Goal: Task Accomplishment & Management: Manage account settings

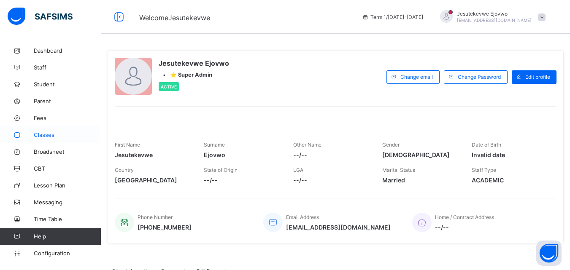
click at [51, 135] on span "Classes" at bounding box center [67, 135] width 67 height 7
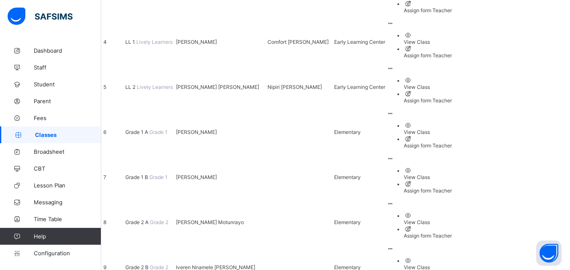
scroll to position [295, 0]
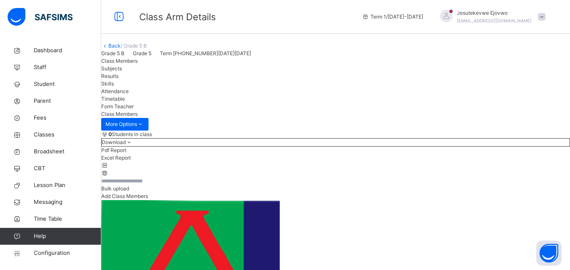
click at [122, 72] on span "Subjects" at bounding box center [111, 68] width 21 height 6
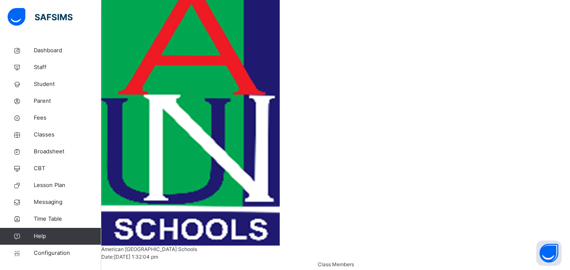
scroll to position [205, 0]
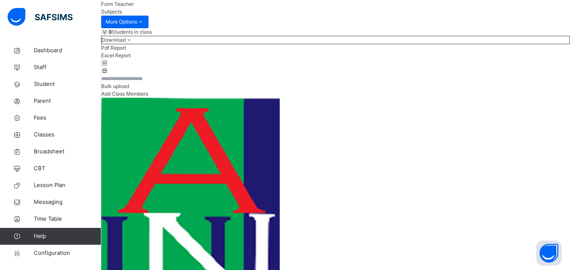
scroll to position [0, 0]
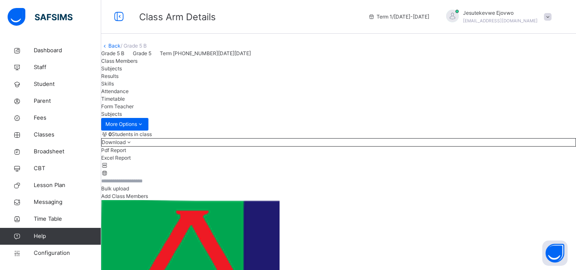
type input "*****"
drag, startPoint x: 383, startPoint y: 202, endPoint x: 383, endPoint y: 194, distance: 7.6
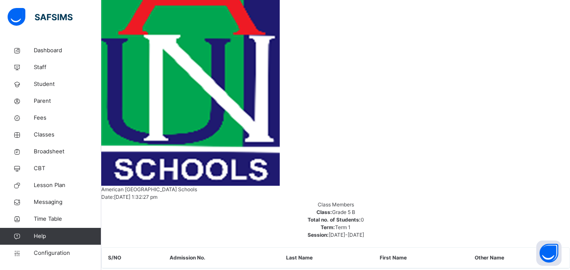
scroll to position [295, 0]
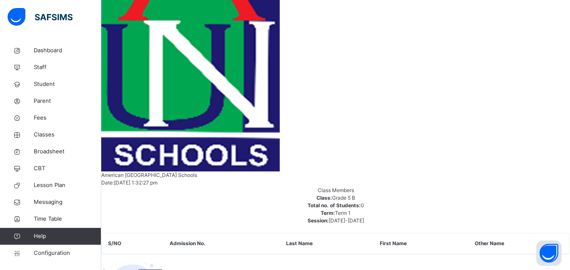
type input "***"
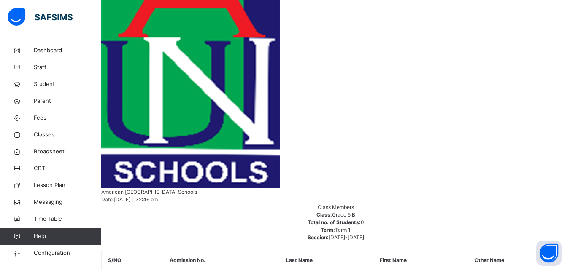
scroll to position [127, 0]
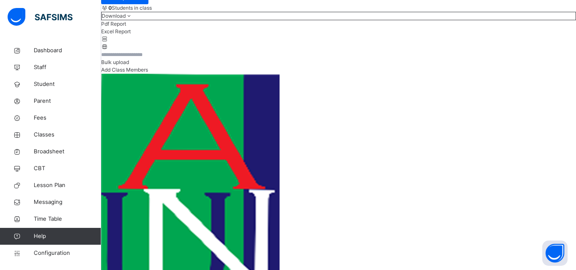
type input "***"
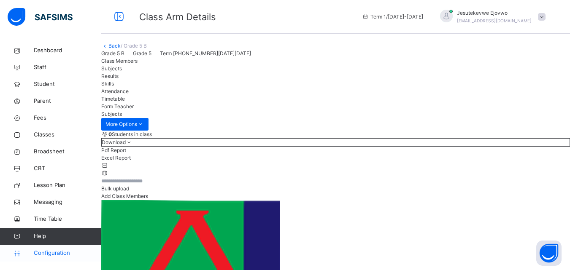
click at [48, 256] on span "Configuration" at bounding box center [67, 253] width 67 height 8
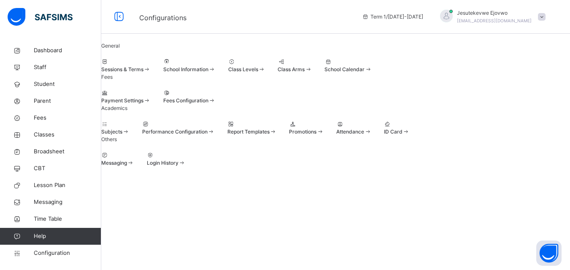
click at [205, 135] on span "Performance Configuration" at bounding box center [174, 132] width 65 height 6
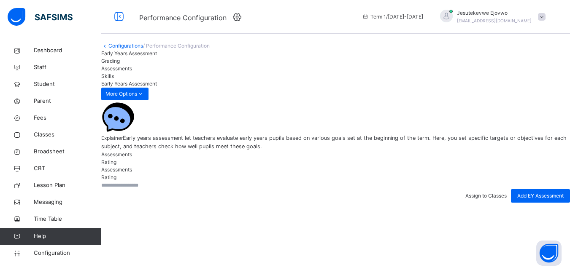
click at [132, 72] on span "Assessments" at bounding box center [116, 68] width 31 height 6
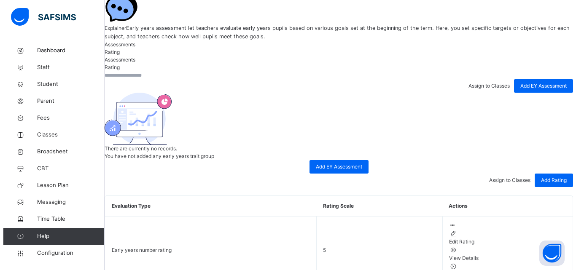
scroll to position [118, 0]
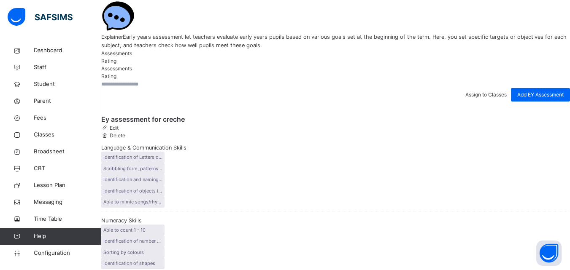
scroll to position [113, 0]
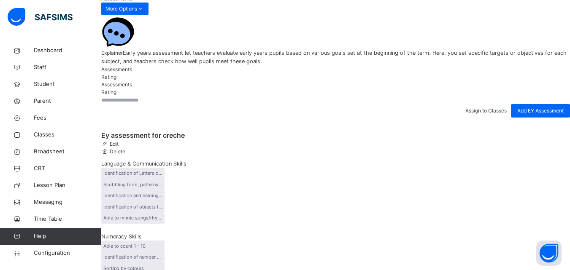
scroll to position [71, 0]
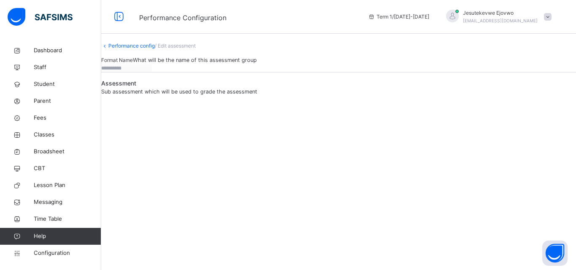
type input "**********"
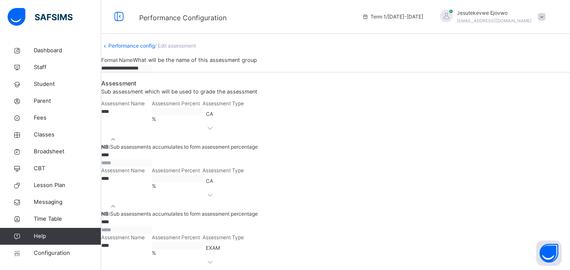
click at [138, 49] on link "Performance config" at bounding box center [131, 46] width 46 height 6
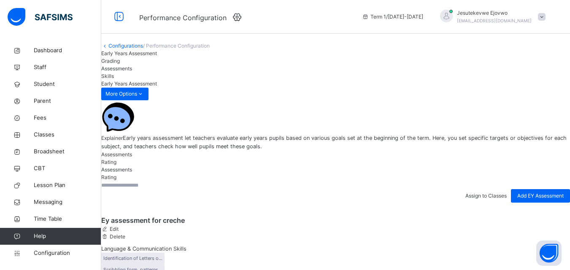
click at [139, 49] on link "Configurations" at bounding box center [125, 46] width 35 height 6
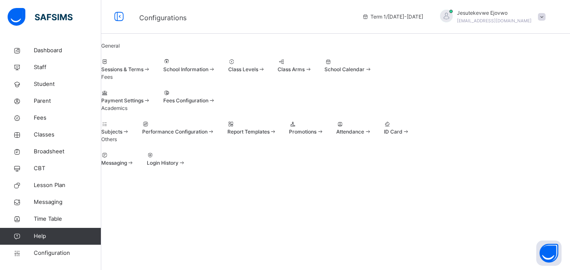
click at [208, 104] on span "Fees Configuration" at bounding box center [185, 100] width 45 height 6
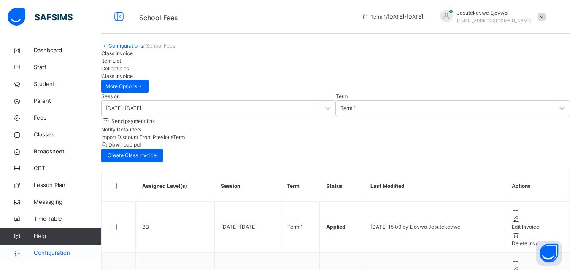
click at [47, 257] on span "Configuration" at bounding box center [67, 253] width 67 height 8
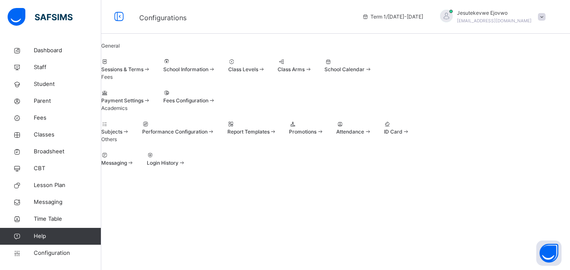
click at [215, 128] on div at bounding box center [178, 125] width 73 height 8
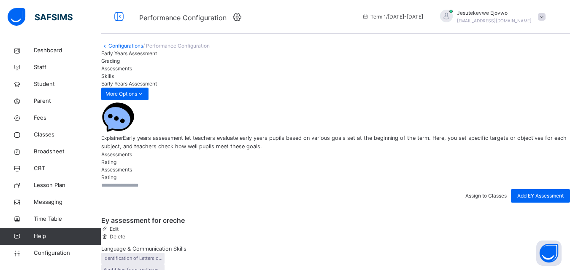
click at [120, 64] on span "Grading" at bounding box center [110, 61] width 19 height 6
click at [132, 72] on span "Assessments" at bounding box center [116, 68] width 31 height 6
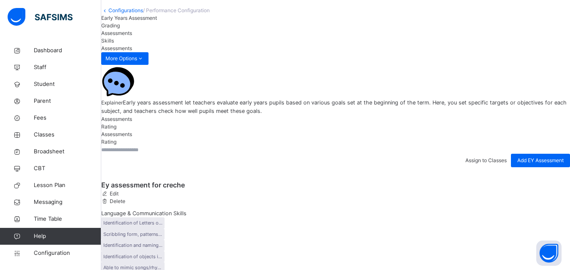
scroll to position [84, 0]
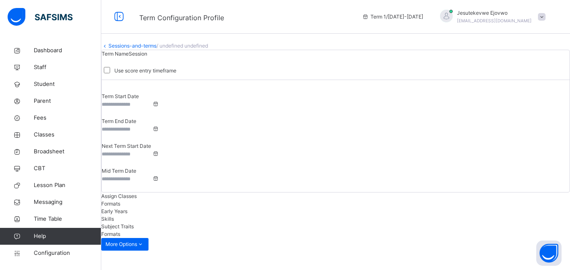
type input "**********"
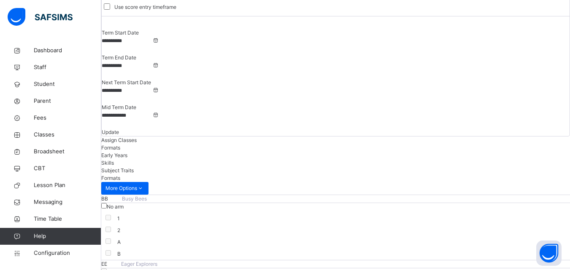
scroll to position [84, 0]
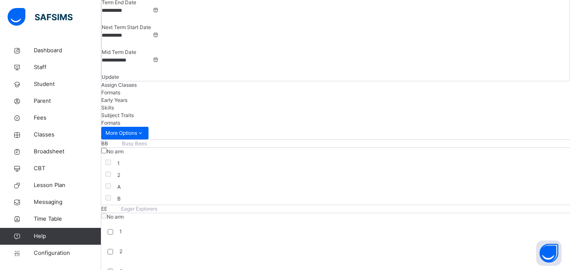
scroll to position [169, 0]
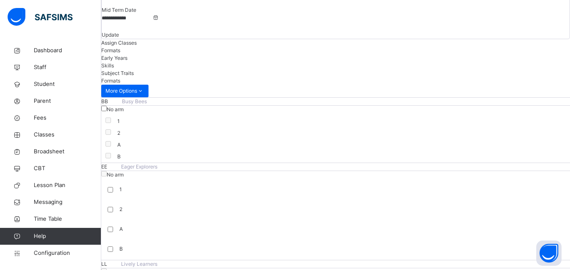
click at [135, 40] on span "Assign Classes" at bounding box center [118, 43] width 35 height 6
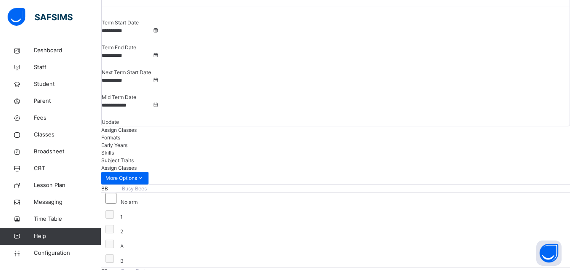
scroll to position [0, 0]
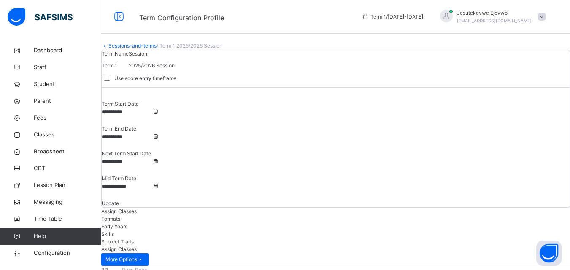
click at [108, 49] on icon at bounding box center [104, 46] width 7 height 6
click at [51, 253] on span "Configuration" at bounding box center [67, 253] width 67 height 8
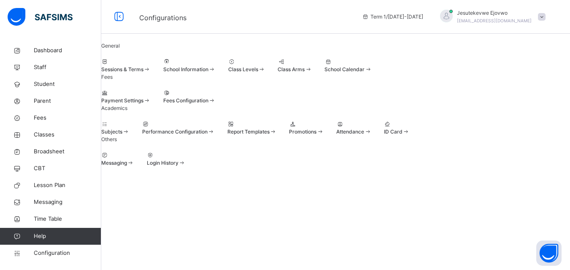
click at [163, 97] on span at bounding box center [163, 97] width 0 height 0
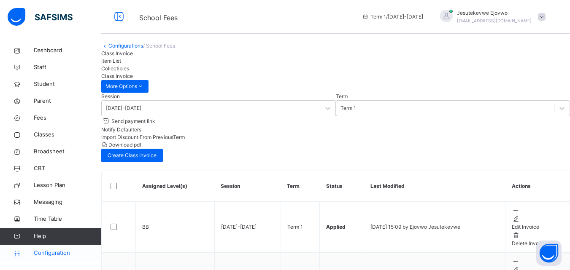
click at [48, 250] on span "Configuration" at bounding box center [67, 253] width 67 height 8
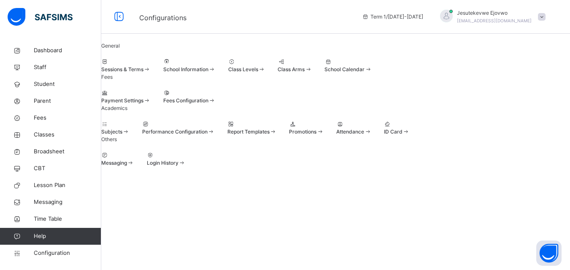
scroll to position [81, 0]
click at [215, 121] on div at bounding box center [178, 125] width 73 height 8
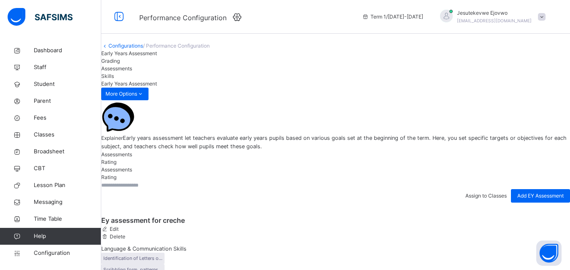
click at [143, 49] on link "Configurations" at bounding box center [125, 46] width 35 height 6
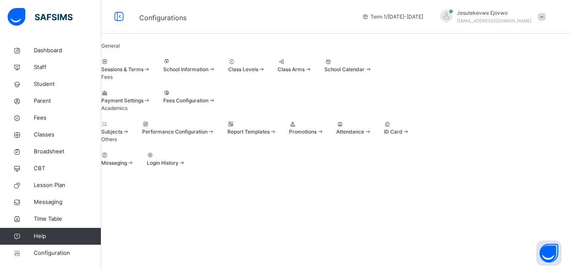
click at [207, 135] on span "Performance Configuration" at bounding box center [174, 132] width 65 height 6
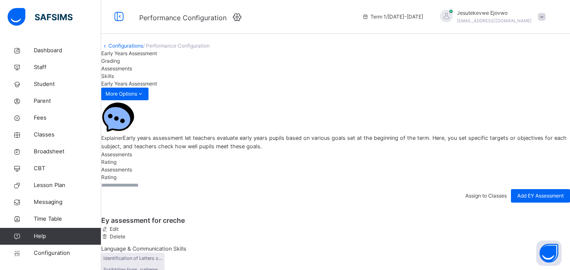
click at [132, 72] on span "Assessments" at bounding box center [116, 68] width 31 height 6
click at [120, 64] on span "Grading" at bounding box center [110, 61] width 19 height 6
click at [132, 72] on span "Assessments" at bounding box center [116, 68] width 31 height 6
click at [273, 80] on div "Early Years Assessment Grading Assessments Skills" at bounding box center [335, 65] width 468 height 30
click at [114, 79] on span "Skills" at bounding box center [107, 76] width 13 height 6
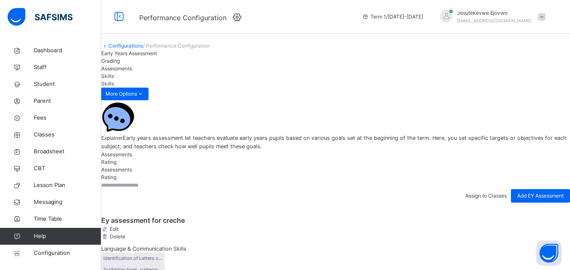
click at [163, 57] on div "Early Years Assessment" at bounding box center [335, 54] width 468 height 8
click at [143, 49] on link "Configurations" at bounding box center [125, 46] width 35 height 6
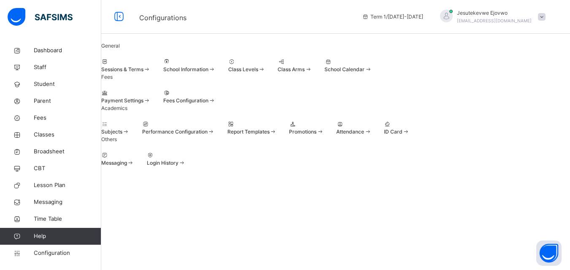
click at [269, 135] on span "Report Templates" at bounding box center [248, 132] width 42 height 6
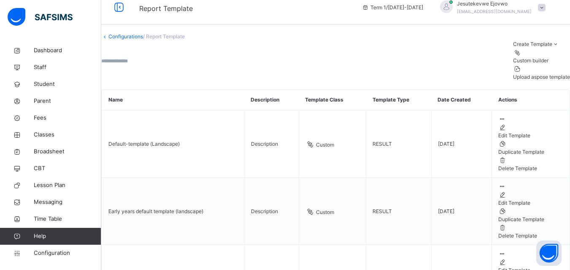
scroll to position [18, 0]
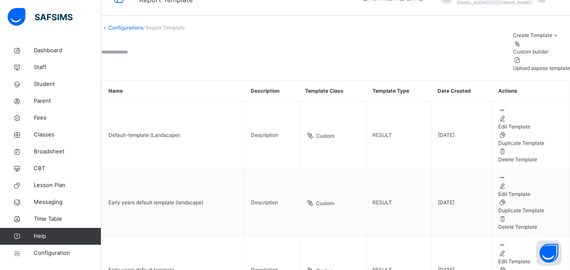
click at [542, 38] on span "Create Template" at bounding box center [532, 35] width 39 height 6
click at [524, 56] on div "Custom builder" at bounding box center [541, 52] width 57 height 8
click at [130, 31] on link "Configurations" at bounding box center [125, 27] width 35 height 6
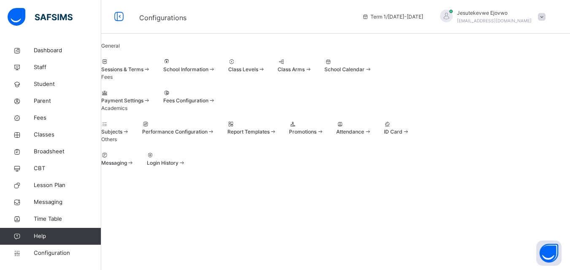
click at [215, 97] on div at bounding box center [189, 93] width 52 height 8
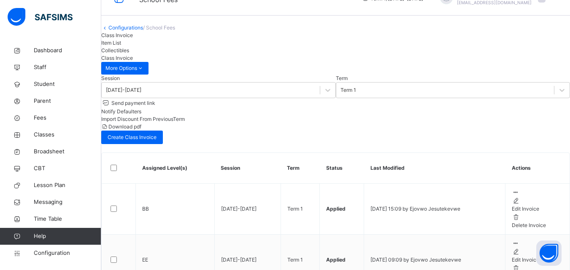
click at [143, 31] on link "Configurations" at bounding box center [125, 27] width 35 height 6
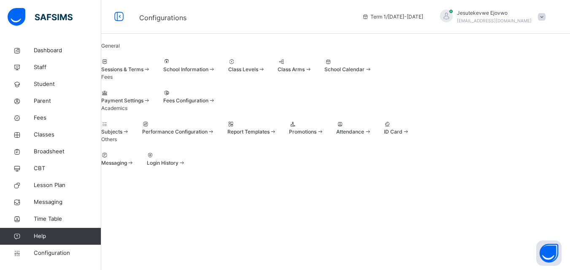
click at [142, 128] on span at bounding box center [142, 128] width 0 height 0
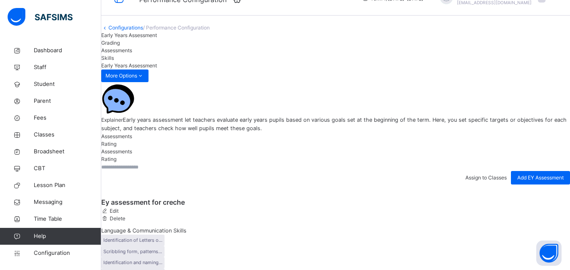
click at [132, 54] on span "Assessments" at bounding box center [116, 50] width 31 height 6
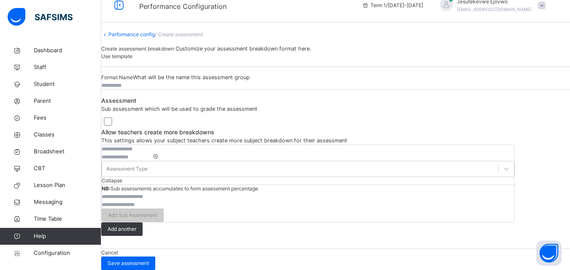
click at [152, 89] on input "text" at bounding box center [126, 86] width 51 height 8
click at [122, 89] on input "**********" at bounding box center [126, 86] width 51 height 8
type input "**********"
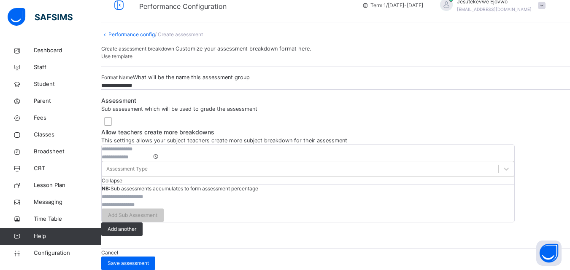
click at [152, 145] on input "text" at bounding box center [127, 149] width 51 height 8
drag, startPoint x: 153, startPoint y: 80, endPoint x: 124, endPoint y: 79, distance: 30.0
click at [124, 145] on div "**********" at bounding box center [308, 165] width 412 height 40
type input "**********"
click at [152, 153] on input "number" at bounding box center [127, 157] width 51 height 8
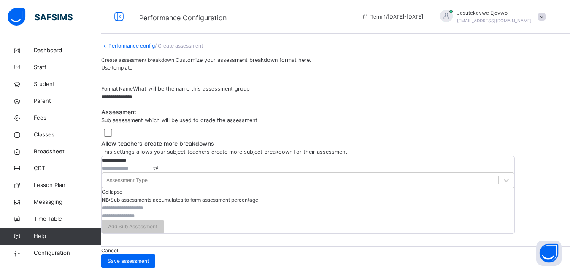
scroll to position [185, 0]
type input "***"
click at [152, 157] on input "**********" at bounding box center [127, 161] width 51 height 8
type input "**********"
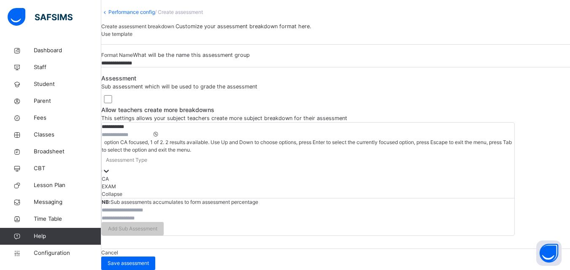
click at [110, 167] on icon at bounding box center [106, 171] width 8 height 8
click at [406, 175] on div "CA" at bounding box center [308, 179] width 412 height 8
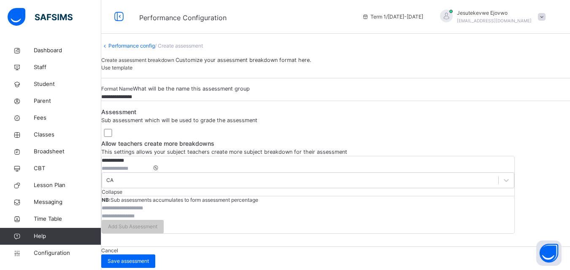
click at [122, 189] on span "Collapse" at bounding box center [112, 192] width 21 height 6
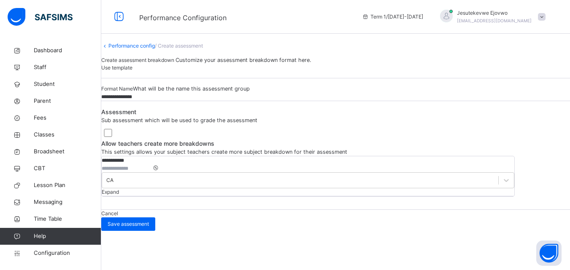
click at [119, 189] on span "Expand" at bounding box center [110, 192] width 17 height 6
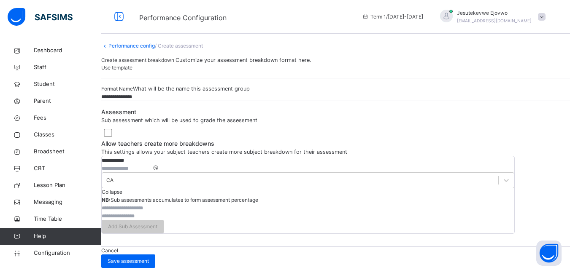
scroll to position [185, 0]
click at [149, 258] on span "Save assessment" at bounding box center [128, 262] width 41 height 8
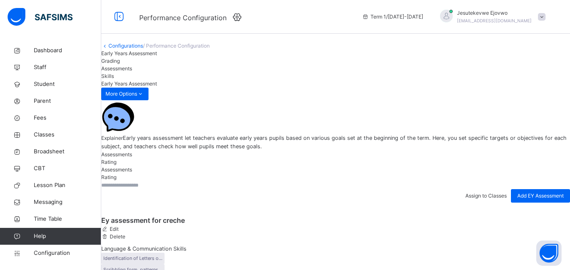
click at [132, 72] on span "Assessments" at bounding box center [116, 68] width 31 height 6
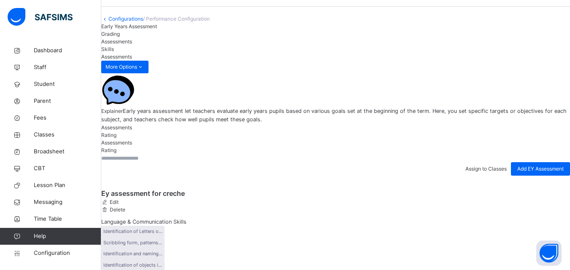
scroll to position [113, 0]
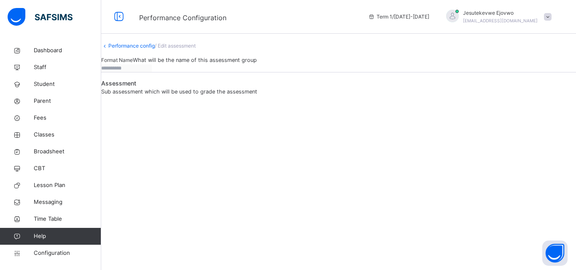
type input "**********"
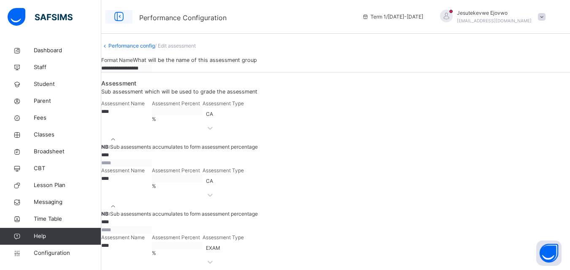
click at [119, 15] on icon at bounding box center [119, 16] width 14 height 15
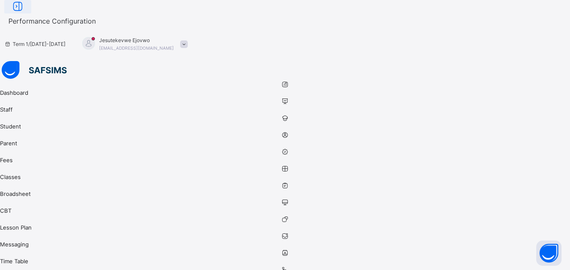
click at [25, 14] on icon at bounding box center [18, 6] width 14 height 15
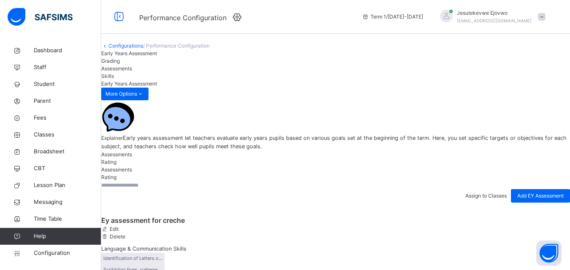
click at [132, 72] on span "Assessments" at bounding box center [116, 68] width 31 height 6
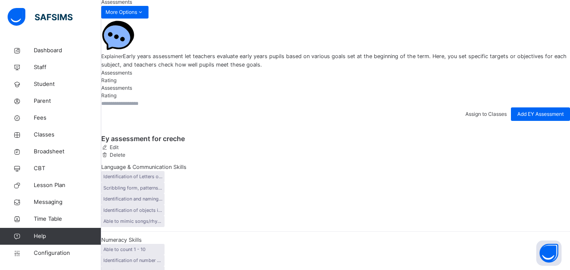
scroll to position [84, 0]
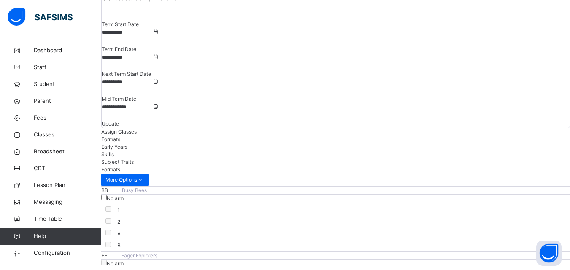
scroll to position [127, 0]
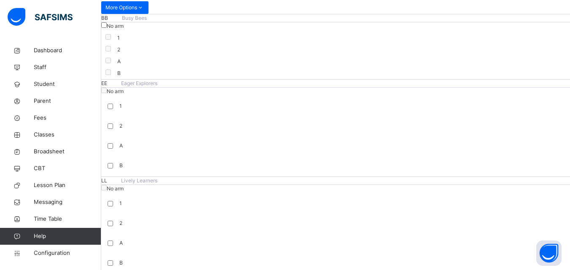
scroll to position [195, 0]
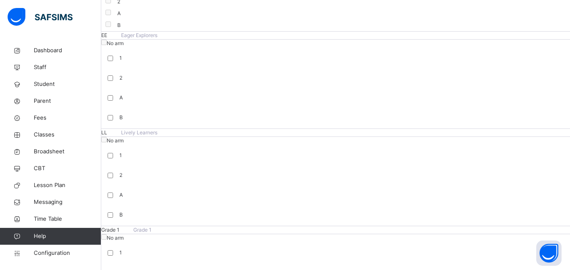
scroll to position [0, 0]
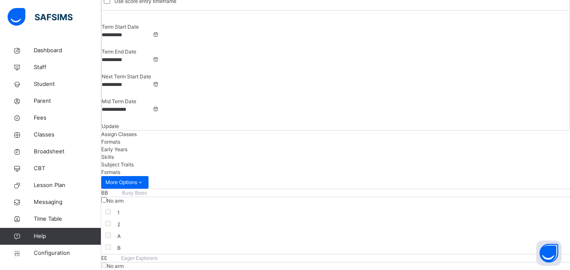
scroll to position [27, 0]
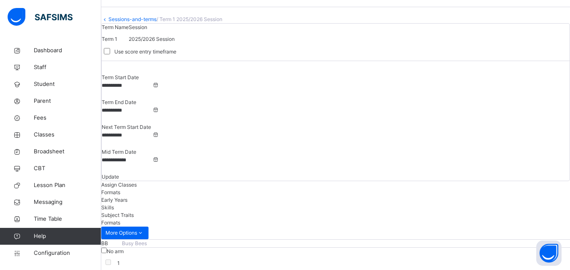
click at [137, 182] on span "Assign Classes" at bounding box center [118, 185] width 35 height 6
click at [120, 189] on span "Formats" at bounding box center [110, 192] width 19 height 6
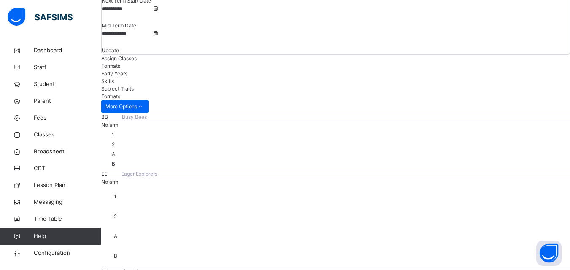
scroll to position [195, 0]
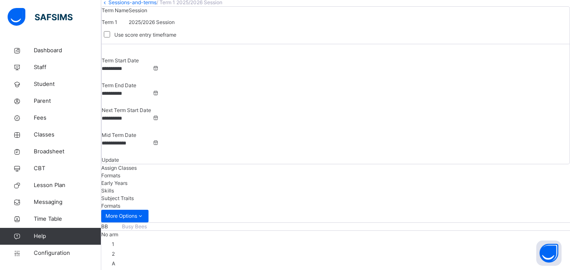
scroll to position [27, 0]
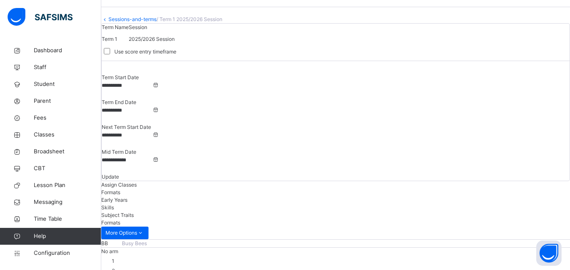
click at [127, 197] on span "Early Years" at bounding box center [114, 200] width 26 height 6
click at [114, 205] on span "Skills" at bounding box center [107, 208] width 13 height 6
click at [134, 212] on span "Subject Traits" at bounding box center [117, 215] width 32 height 6
click at [120, 189] on span "Formats" at bounding box center [110, 192] width 19 height 6
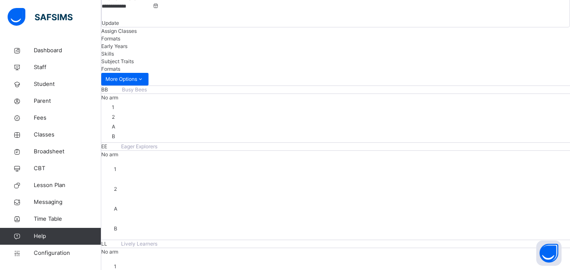
scroll to position [195, 0]
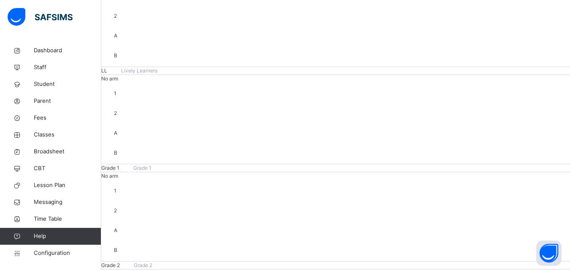
scroll to position [368, 0]
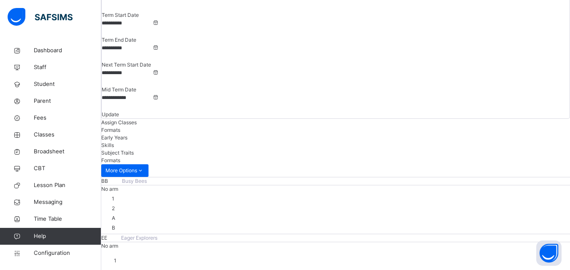
scroll to position [58, 0]
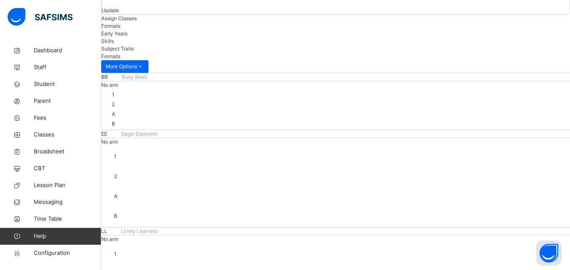
scroll to position [195, 0]
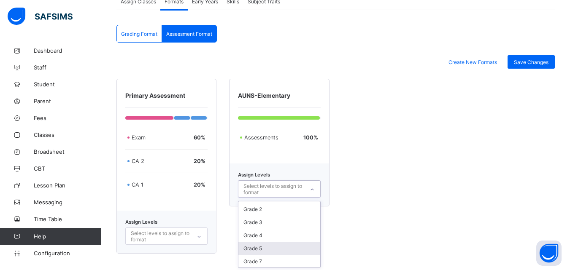
scroll to position [40, 0]
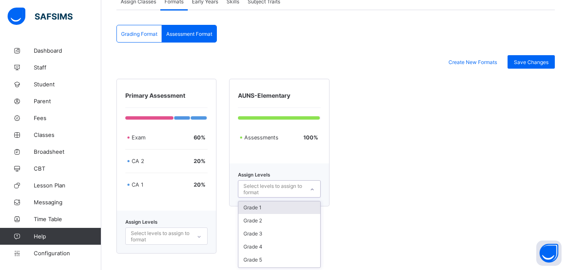
click at [286, 211] on div "Grade 1" at bounding box center [278, 207] width 81 height 13
click at [272, 213] on div "Grade 2" at bounding box center [278, 208] width 81 height 13
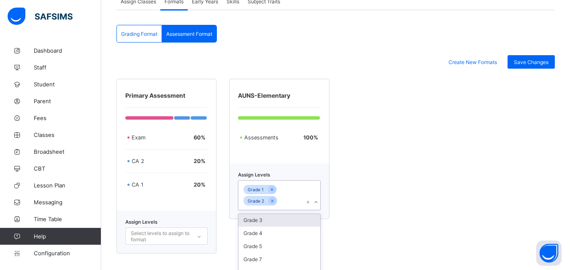
click at [272, 221] on div "Grade 3" at bounding box center [278, 220] width 81 height 13
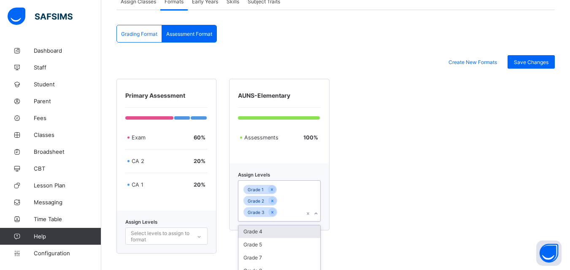
click at [271, 229] on div "Grade 4" at bounding box center [278, 231] width 81 height 13
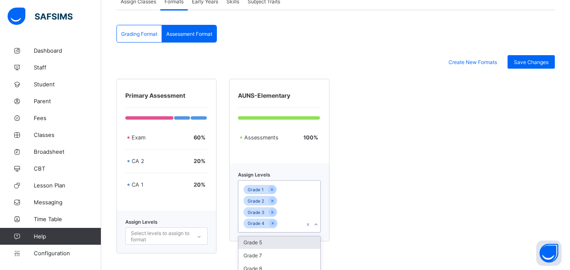
click at [272, 241] on div "Grade 5" at bounding box center [278, 242] width 81 height 13
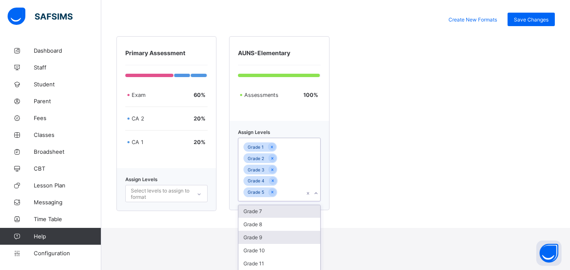
scroll to position [226, 0]
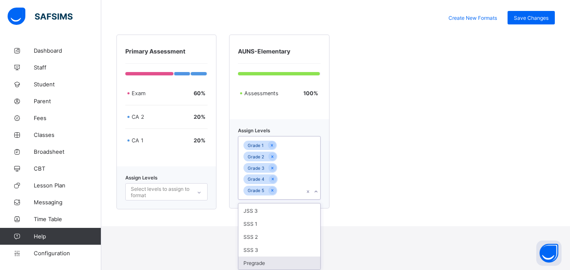
click at [286, 262] on div "Pregrade" at bounding box center [278, 263] width 81 height 13
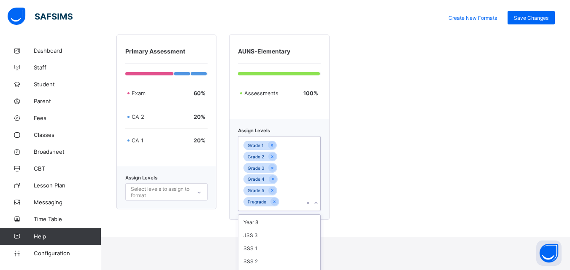
scroll to position [130, 0]
click at [408, 164] on div "Primary Assessment Exam 60 % CA 2 20 % CA 1 20 % Assign Levels Select levels to…" at bounding box center [335, 128] width 438 height 186
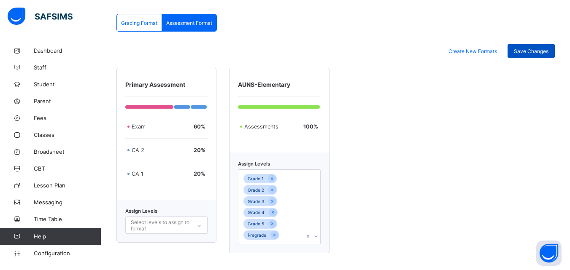
click at [537, 54] on span "Save Changes" at bounding box center [531, 51] width 35 height 6
click at [60, 66] on span "Staff" at bounding box center [67, 67] width 67 height 7
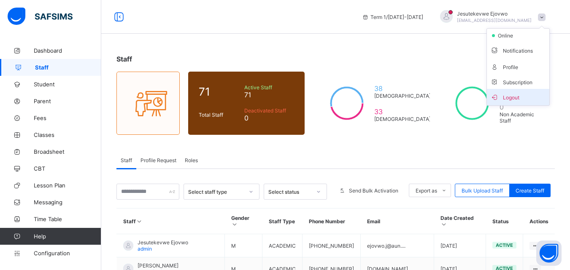
click at [528, 97] on span "Logout" at bounding box center [518, 97] width 56 height 10
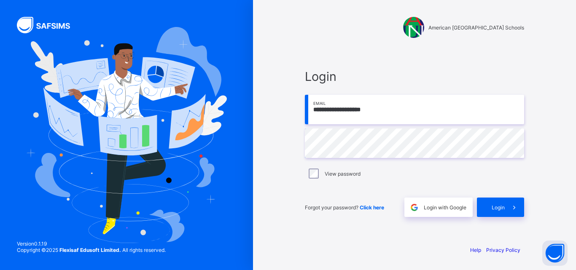
drag, startPoint x: 377, startPoint y: 112, endPoint x: 265, endPoint y: 105, distance: 112.3
click at [265, 105] on div "**********" at bounding box center [414, 135] width 323 height 270
type input "**********"
click at [374, 113] on input "**********" at bounding box center [414, 110] width 219 height 30
type input "**********"
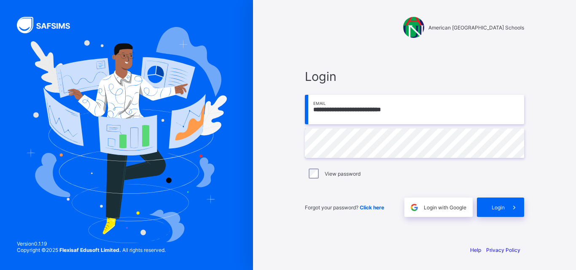
click at [253, 141] on div "**********" at bounding box center [288, 135] width 576 height 270
click at [513, 213] on span at bounding box center [514, 207] width 19 height 19
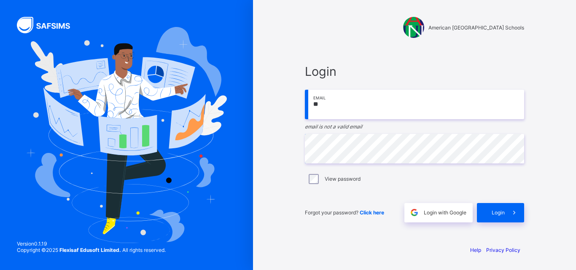
type input "*"
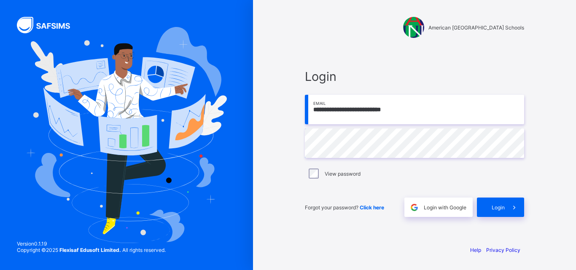
type input "**********"
click at [495, 205] on span "Login" at bounding box center [498, 208] width 13 height 6
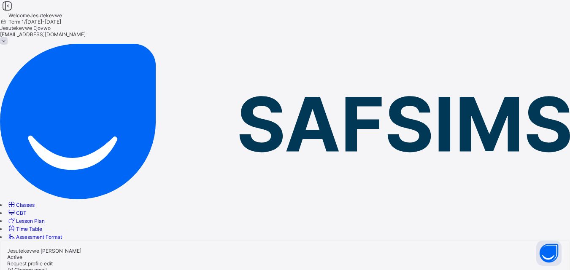
click at [35, 202] on span "Classes" at bounding box center [25, 205] width 19 height 6
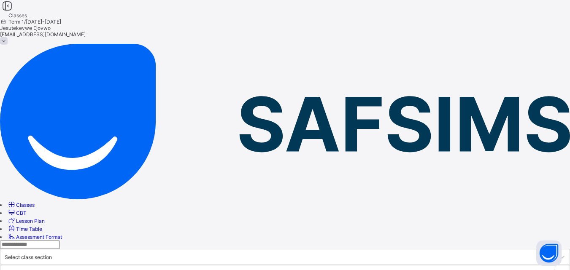
click at [60, 241] on input "text" at bounding box center [30, 245] width 60 height 8
click at [52, 254] on div "Select class section" at bounding box center [28, 257] width 47 height 6
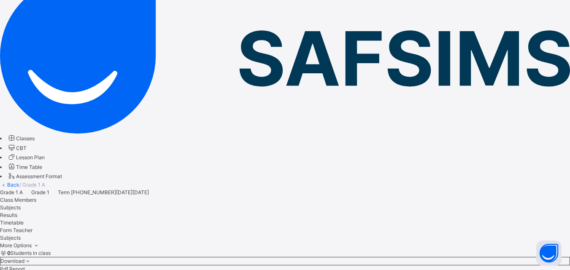
scroll to position [42, 0]
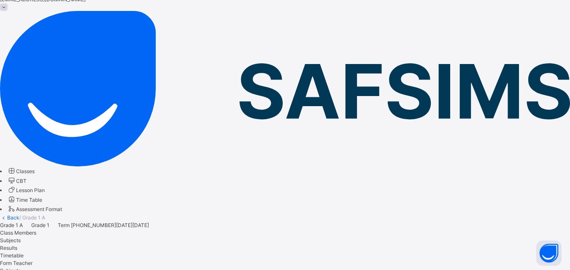
click at [17, 245] on span "Results" at bounding box center [8, 248] width 17 height 6
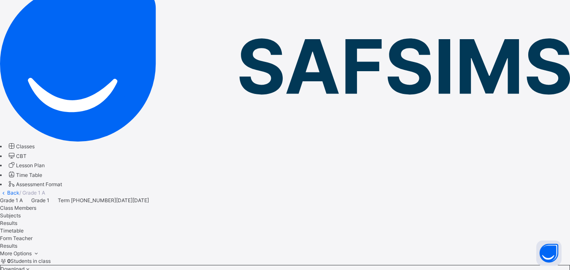
scroll to position [89, 0]
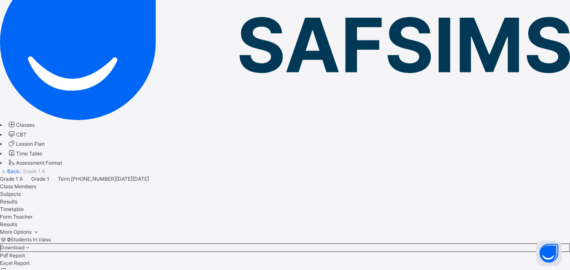
click at [24, 206] on span "Timetable" at bounding box center [12, 209] width 24 height 6
click at [32, 214] on span "Form Teacher" at bounding box center [16, 217] width 32 height 6
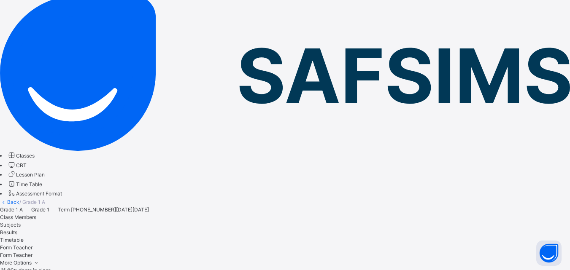
click at [36, 214] on span "Class Members" at bounding box center [18, 217] width 36 height 6
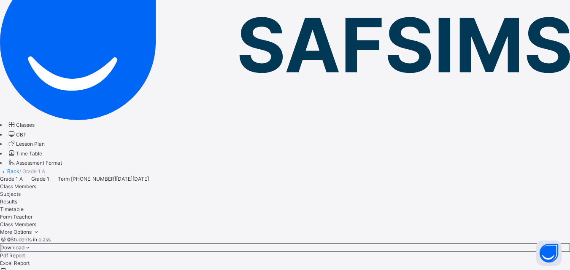
click at [27, 132] on span "CBT" at bounding box center [21, 135] width 11 height 6
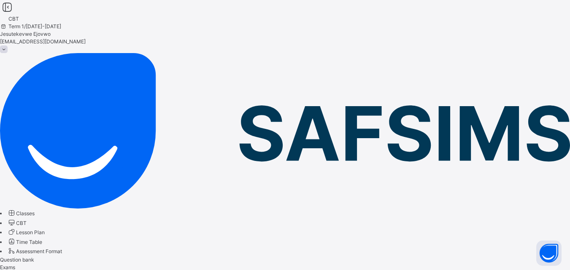
click at [60, 248] on span "Assessment Format" at bounding box center [39, 251] width 46 height 6
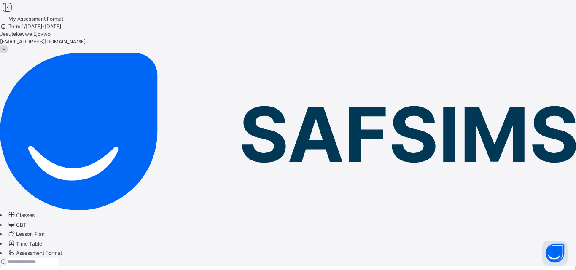
type input "**********"
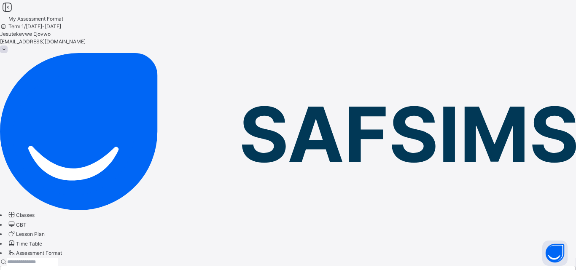
type input "**"
type input "*"
type input "**********"
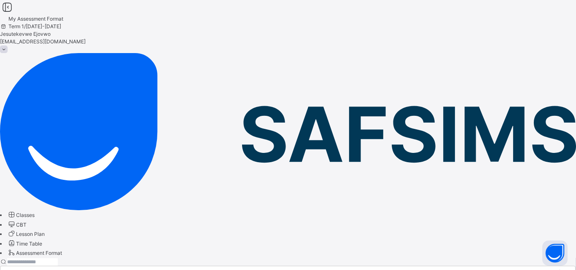
type input "**"
type input "*"
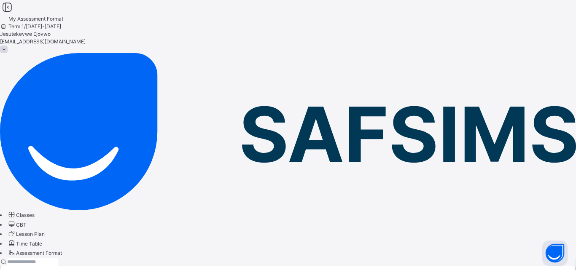
type input "*"
type input "**********"
type input "**"
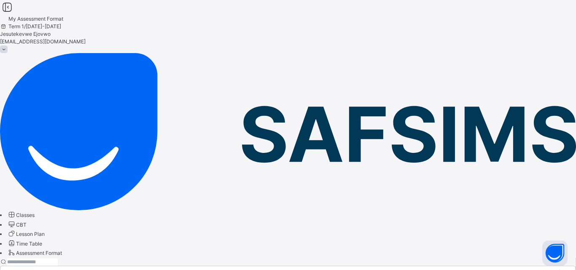
type input "*"
type input "**********"
type input "**"
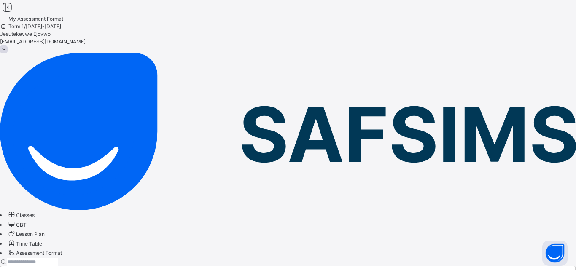
type input "*"
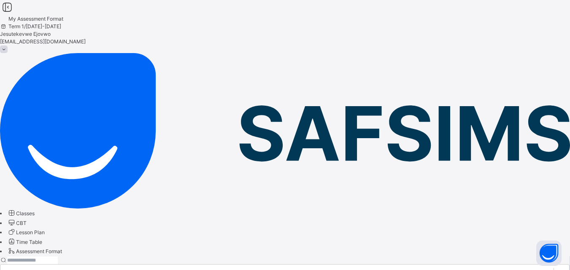
scroll to position [8, 0]
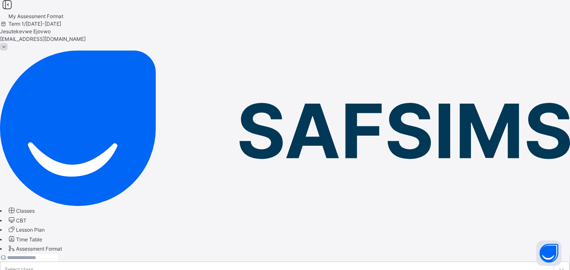
scroll to position [3, 0]
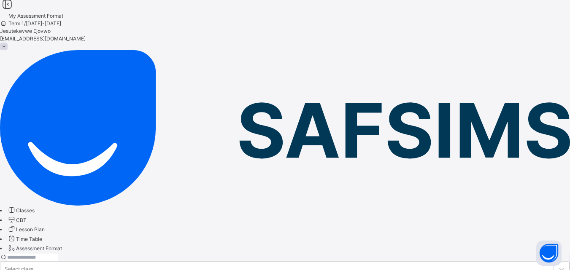
click at [58, 254] on input "text" at bounding box center [32, 258] width 51 height 8
click at [45, 226] on span "Lesson Plan" at bounding box center [30, 229] width 29 height 6
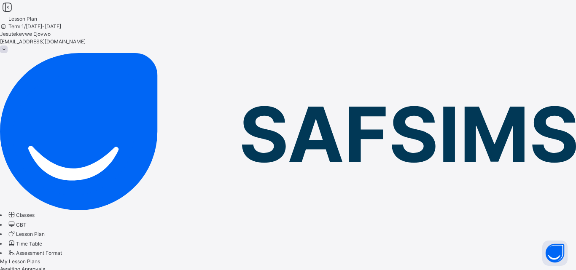
click at [45, 266] on span "Awaiting Approvals" at bounding box center [22, 269] width 45 height 6
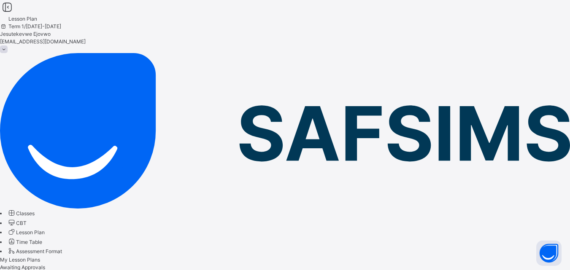
click at [40, 257] on span "My Lesson Plans" at bounding box center [20, 260] width 40 height 6
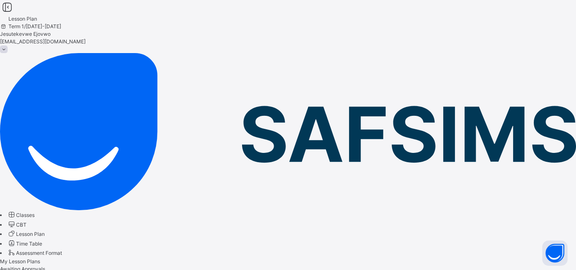
click at [35, 212] on span "Classes" at bounding box center [25, 215] width 19 height 6
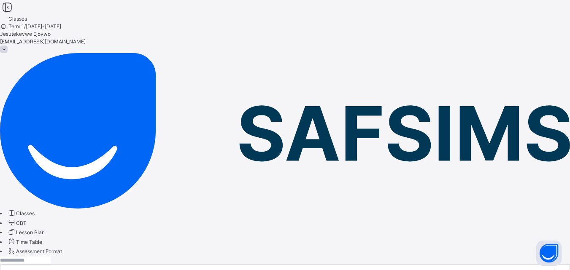
click at [57, 248] on span "Assessment Format" at bounding box center [39, 251] width 46 height 6
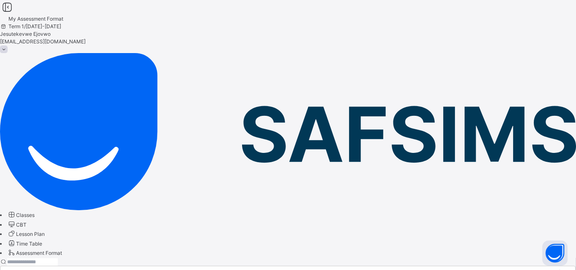
click at [377, 258] on div "×" at bounding box center [288, 262] width 576 height 8
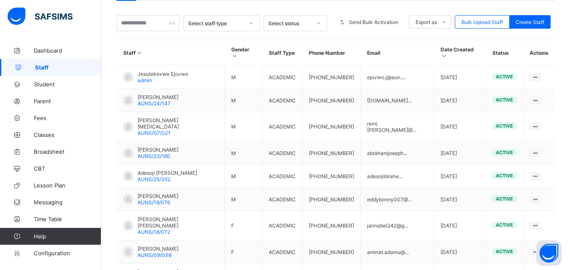
scroll to position [84, 0]
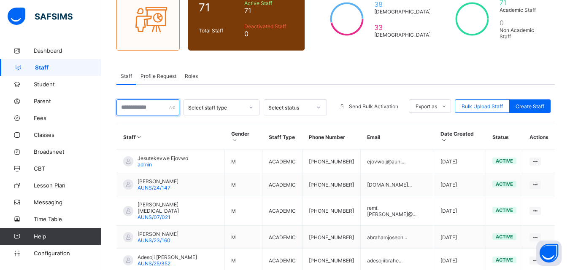
click at [152, 109] on input "text" at bounding box center [147, 108] width 63 height 16
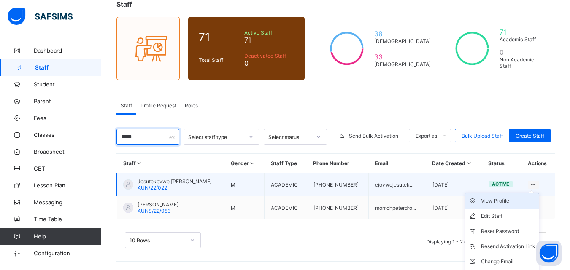
scroll to position [70, 0]
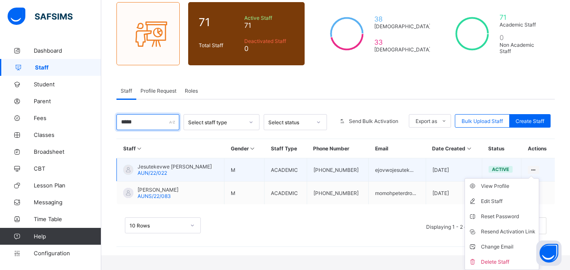
type input "*****"
click at [537, 169] on icon at bounding box center [533, 170] width 7 height 6
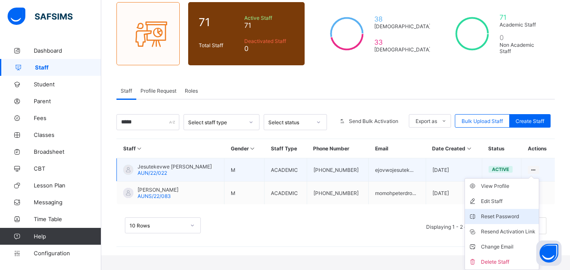
click at [520, 218] on div "Reset Password" at bounding box center [508, 217] width 54 height 8
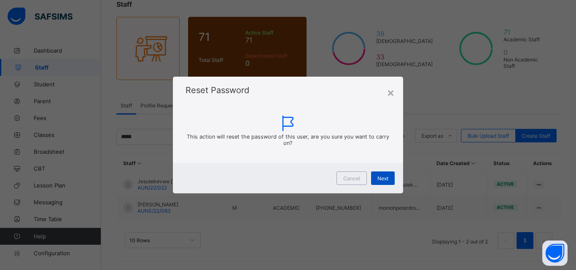
click at [385, 179] on span "Next" at bounding box center [382, 178] width 11 height 6
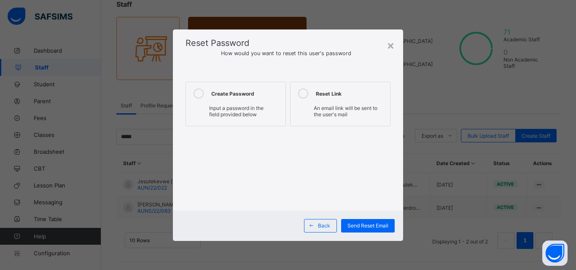
click at [195, 92] on icon at bounding box center [199, 94] width 10 height 10
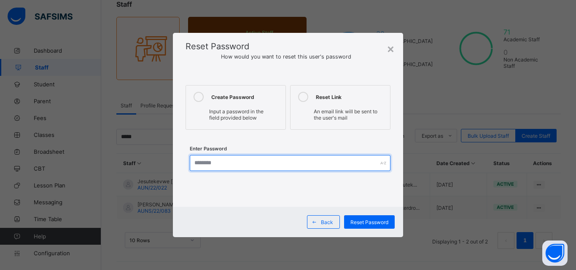
click at [253, 159] on input "text" at bounding box center [290, 163] width 201 height 16
type input "**********"
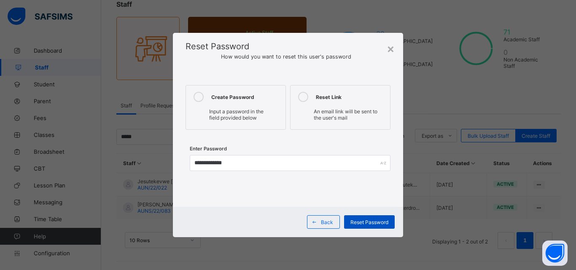
click at [368, 221] on span "Reset Password" at bounding box center [369, 222] width 38 height 6
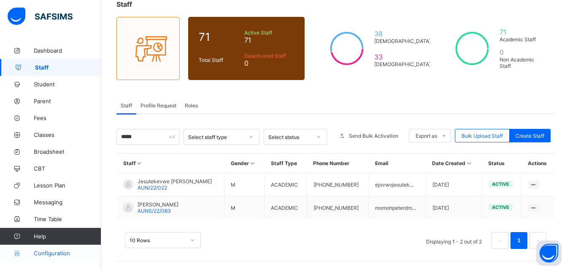
click at [52, 253] on span "Configuration" at bounding box center [67, 253] width 67 height 7
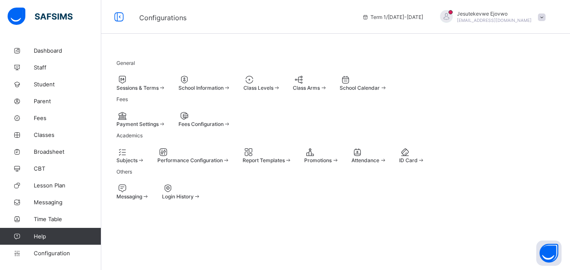
click at [178, 121] on span at bounding box center [178, 121] width 0 height 0
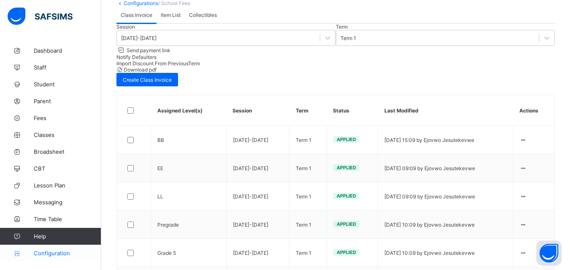
click at [62, 253] on span "Configuration" at bounding box center [67, 253] width 67 height 7
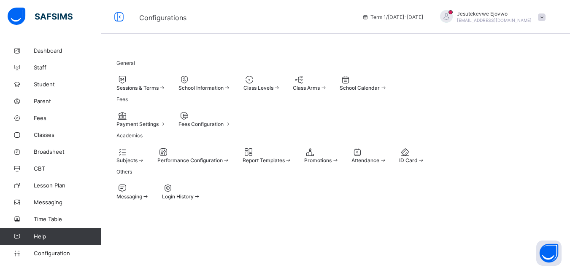
click at [220, 157] on span "Performance Configuration" at bounding box center [189, 160] width 65 height 6
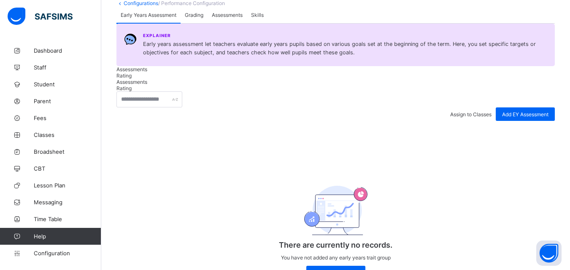
click at [235, 18] on span "Assessments" at bounding box center [227, 15] width 31 height 6
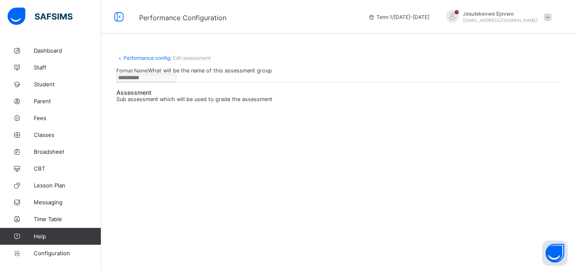
type input "**********"
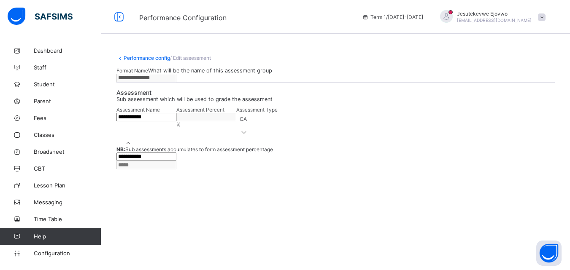
scroll to position [37, 0]
click at [176, 161] on input "**********" at bounding box center [146, 157] width 60 height 8
click at [128, 182] on div "**********" at bounding box center [335, 168] width 438 height 30
click at [176, 161] on input "**********" at bounding box center [146, 157] width 60 height 8
click at [127, 55] on link "Performance config" at bounding box center [147, 58] width 46 height 6
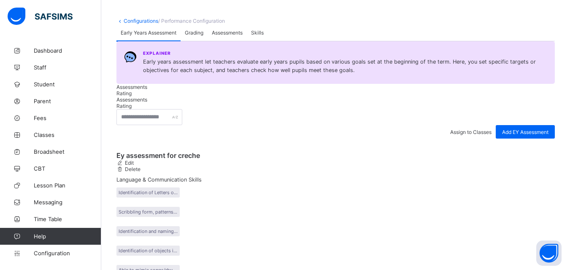
click at [227, 36] on span "Assessments" at bounding box center [227, 33] width 31 height 6
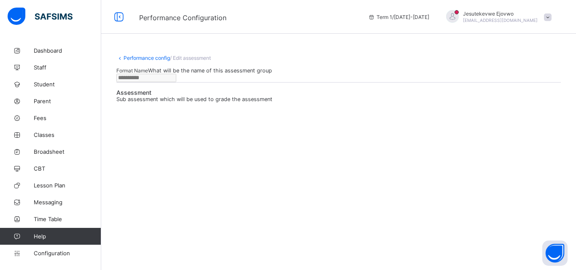
type input "**********"
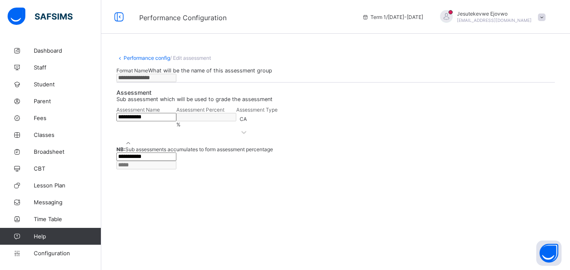
scroll to position [37, 0]
click at [236, 128] on div "%" at bounding box center [206, 124] width 60 height 6
click at [167, 121] on input "**********" at bounding box center [146, 117] width 60 height 8
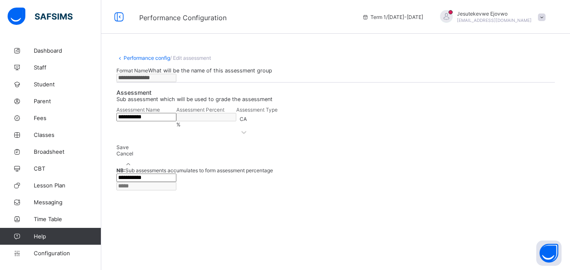
click at [220, 157] on div "Save Cancel" at bounding box center [335, 150] width 438 height 13
click at [48, 52] on span "Dashboard" at bounding box center [67, 50] width 67 height 7
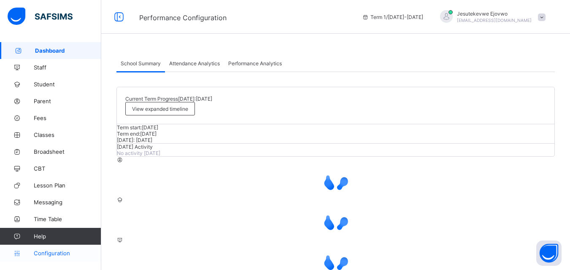
click at [55, 251] on span "Configuration" at bounding box center [67, 253] width 67 height 7
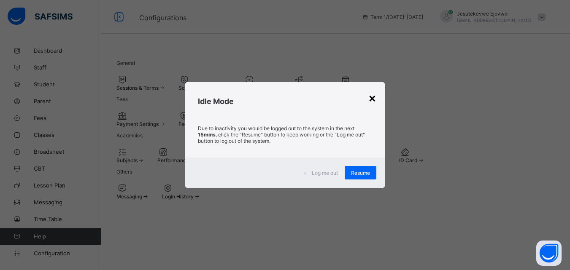
click at [375, 100] on div "×" at bounding box center [372, 98] width 8 height 14
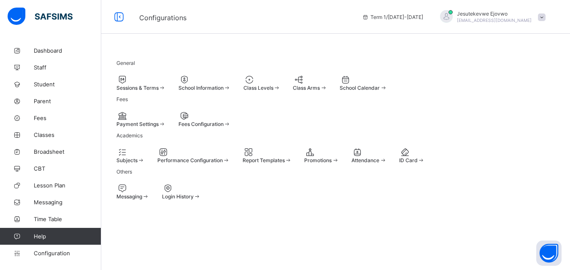
click at [348, 127] on div "Payment Settings Fees Configuration" at bounding box center [335, 119] width 438 height 16
click at [223, 164] on span "Performance Configuration" at bounding box center [189, 160] width 65 height 6
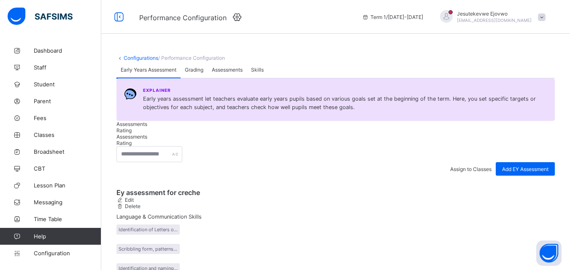
click at [224, 73] on span "Assessments" at bounding box center [227, 70] width 31 height 6
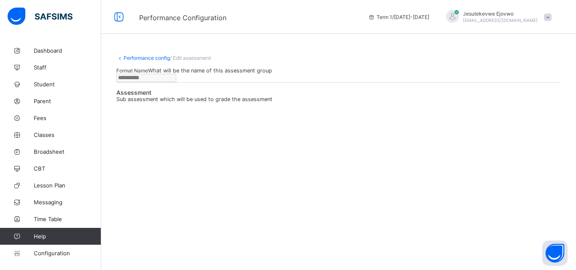
type input "**********"
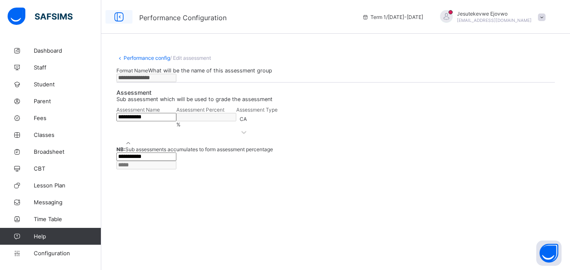
click at [120, 17] on icon at bounding box center [119, 17] width 14 height 12
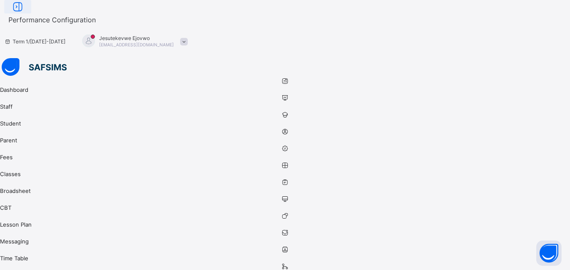
click at [25, 13] on icon at bounding box center [18, 7] width 14 height 12
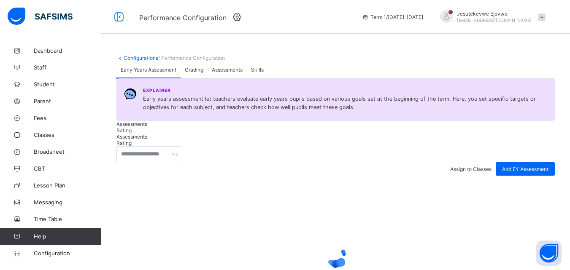
click at [228, 73] on span "Assessments" at bounding box center [227, 70] width 31 height 6
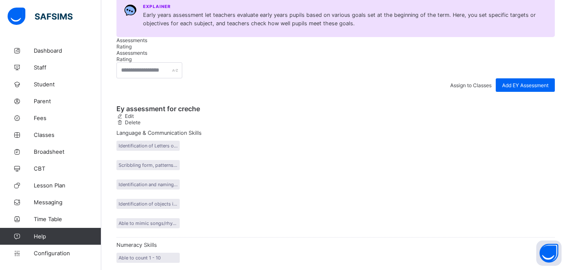
scroll to position [84, 0]
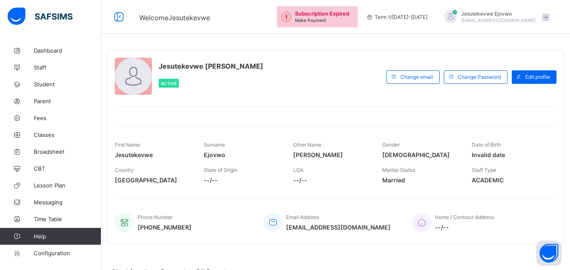
click at [533, 16] on span "Jesutekevwe Ejovwo" at bounding box center [498, 14] width 75 height 6
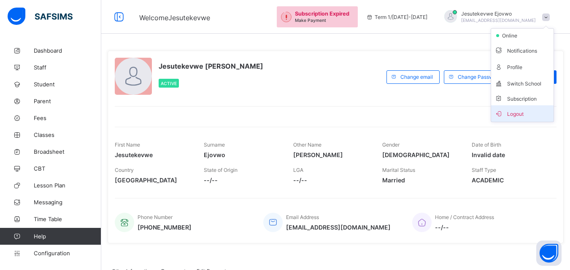
click at [518, 113] on span "Logout" at bounding box center [522, 114] width 56 height 10
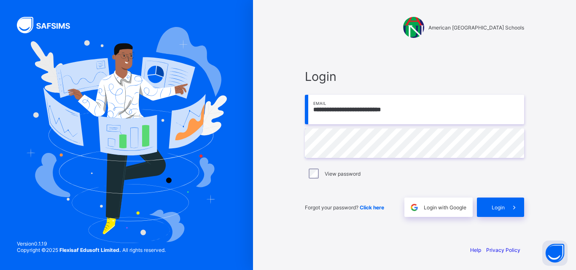
click at [375, 110] on input "**********" at bounding box center [414, 110] width 219 height 30
type input "**********"
click at [503, 205] on span "Login" at bounding box center [498, 208] width 13 height 6
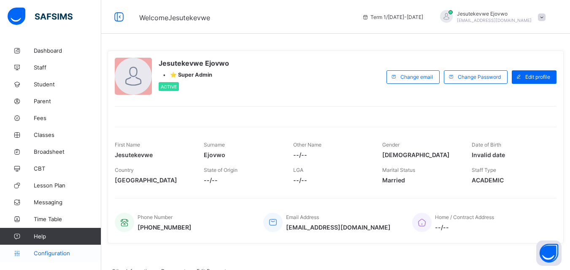
click at [52, 256] on span "Configuration" at bounding box center [67, 253] width 67 height 7
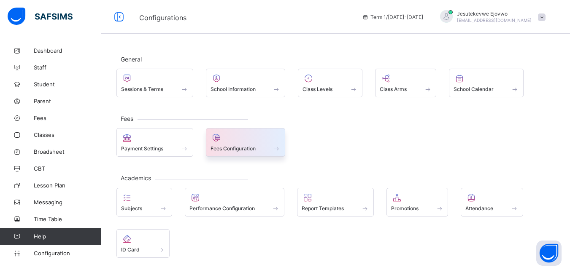
click at [213, 143] on span at bounding box center [245, 144] width 70 height 2
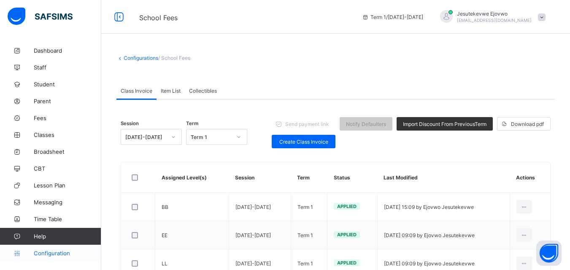
click at [51, 251] on span "Configuration" at bounding box center [67, 253] width 67 height 7
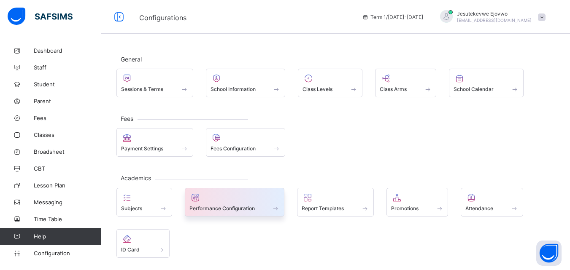
click at [248, 203] on span at bounding box center [234, 204] width 91 height 2
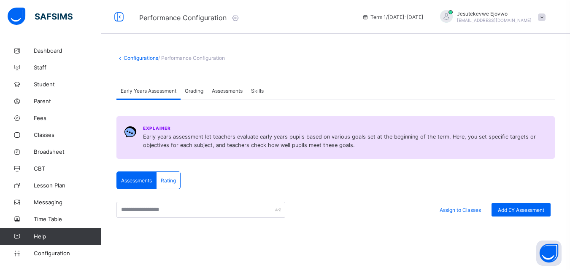
click at [230, 90] on span "Assessments" at bounding box center [227, 91] width 31 height 6
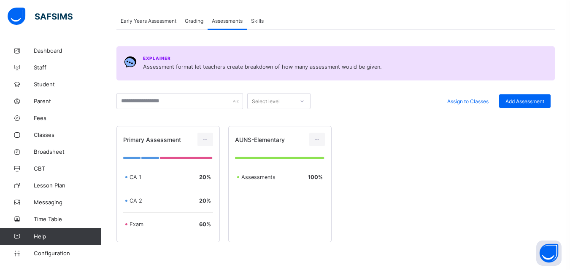
scroll to position [84, 0]
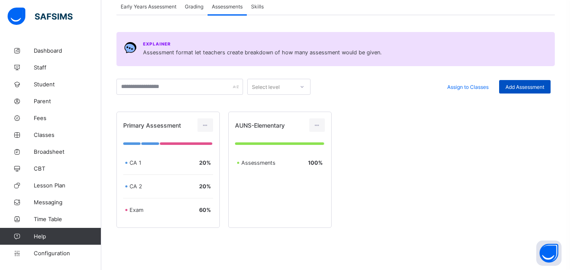
click at [528, 84] on span "Add Assessment" at bounding box center [524, 87] width 39 height 6
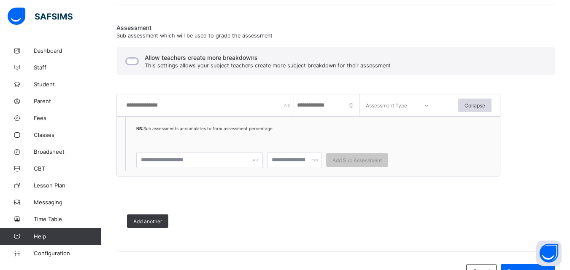
scroll to position [169, 0]
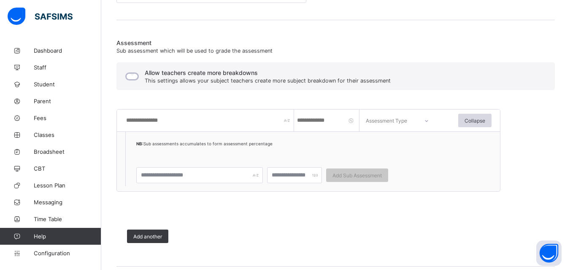
click at [212, 117] on input "text" at bounding box center [209, 121] width 169 height 22
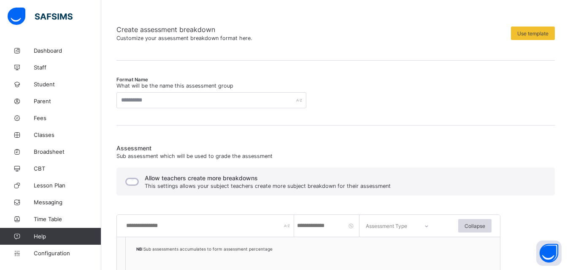
scroll to position [42, 0]
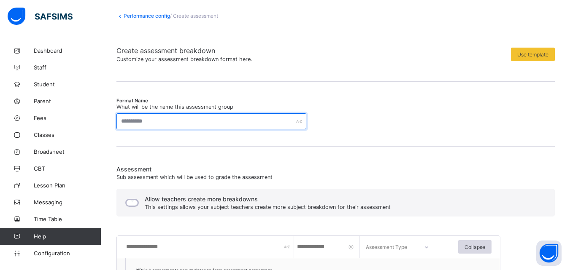
click at [199, 123] on input "text" at bounding box center [211, 121] width 190 height 16
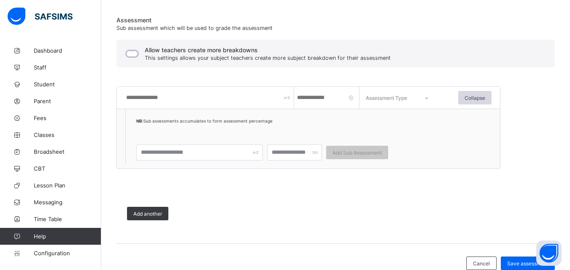
scroll to position [211, 0]
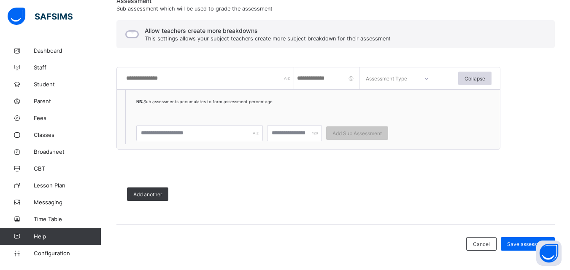
type input "**********"
click at [253, 85] on input "text" at bounding box center [209, 78] width 169 height 22
type input "****"
click at [140, 197] on span "Add another" at bounding box center [147, 194] width 29 height 6
click at [313, 83] on input "number" at bounding box center [327, 78] width 63 height 22
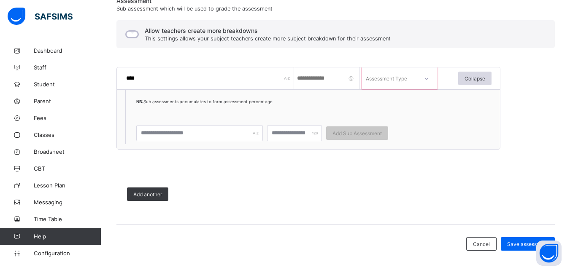
type input "**"
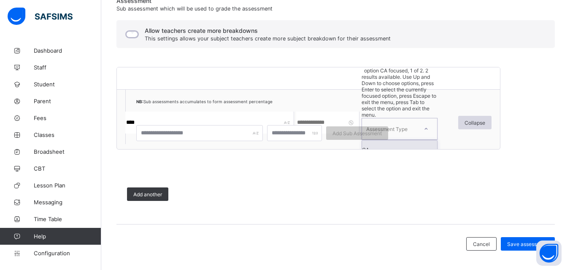
click at [396, 118] on div "Assessment Type" at bounding box center [386, 129] width 41 height 22
click at [385, 140] on div "CA" at bounding box center [399, 149] width 75 height 19
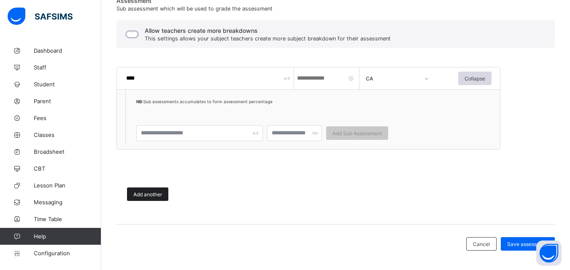
click at [144, 192] on span "Add another" at bounding box center [147, 194] width 29 height 6
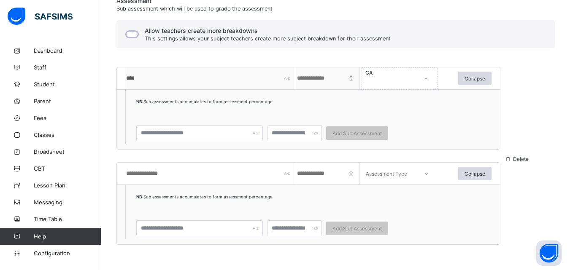
click at [164, 178] on input "text" at bounding box center [209, 174] width 169 height 22
type input "****"
click at [327, 177] on input "number" at bounding box center [327, 174] width 63 height 22
type input "**"
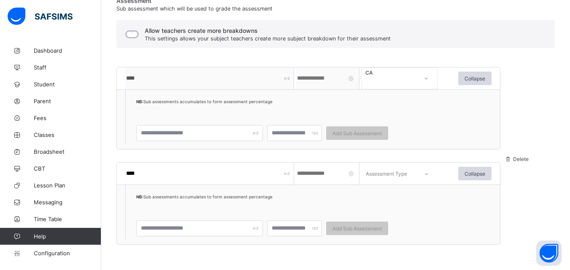
click at [399, 173] on div "Assessment Type" at bounding box center [386, 174] width 41 height 22
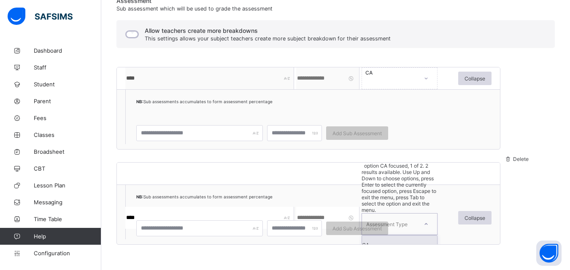
click at [388, 236] on div "CA" at bounding box center [399, 245] width 75 height 19
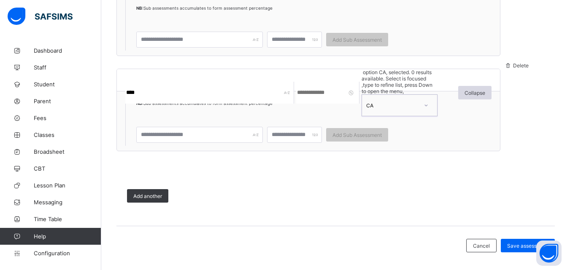
scroll to position [312, 0]
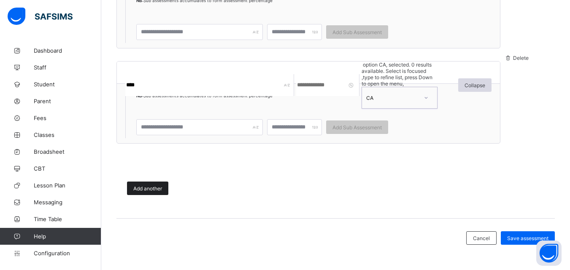
click at [153, 189] on span "Add another" at bounding box center [147, 189] width 29 height 6
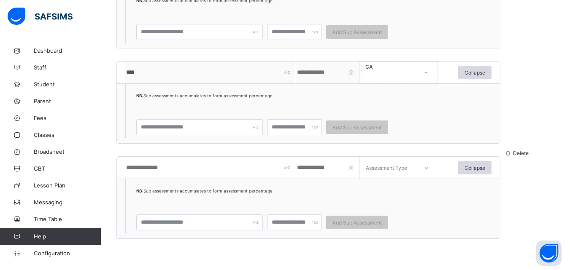
click at [172, 172] on input "text" at bounding box center [209, 168] width 169 height 22
type input "*"
type input "****"
click at [331, 166] on input "number" at bounding box center [327, 168] width 63 height 22
click at [307, 167] on input "number" at bounding box center [327, 168] width 63 height 22
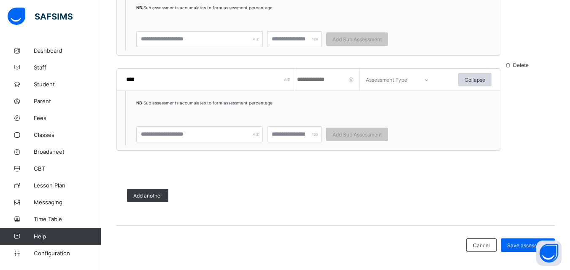
scroll to position [407, 0]
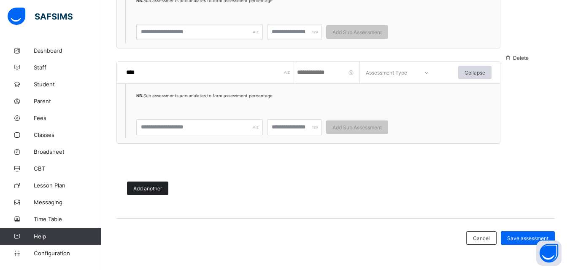
type input "**"
click at [137, 189] on span "Add another" at bounding box center [147, 189] width 29 height 6
click at [153, 189] on span "Add another" at bounding box center [147, 189] width 29 height 6
click at [263, 164] on span at bounding box center [322, 160] width 413 height 21
click at [412, 80] on div "Assessment Type" at bounding box center [399, 73] width 76 height 22
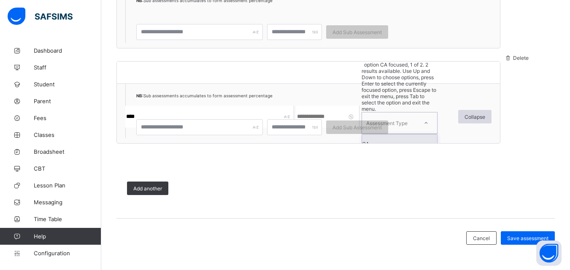
click at [388, 135] on div "CA" at bounding box center [399, 144] width 75 height 19
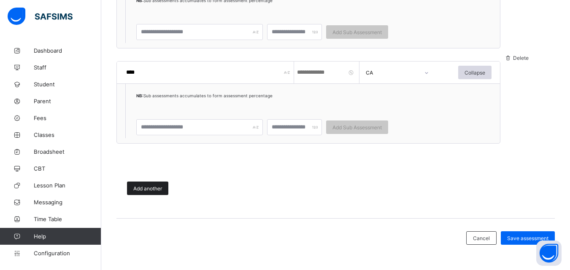
click at [136, 191] on span "Add another" at bounding box center [147, 189] width 29 height 6
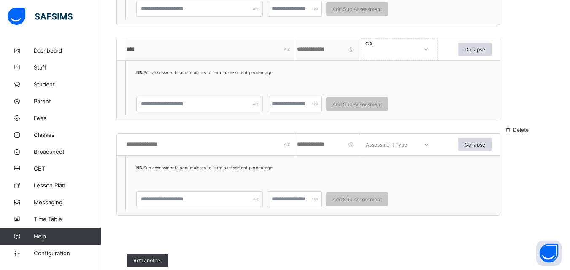
scroll to position [450, 0]
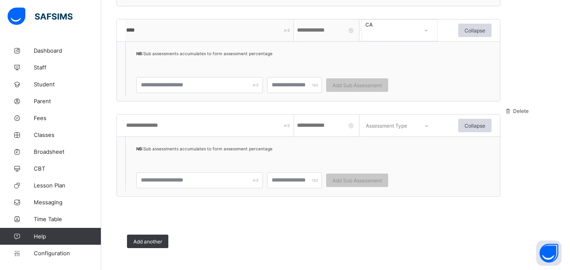
click at [216, 132] on input "text" at bounding box center [209, 126] width 169 height 22
type input "****"
click at [321, 127] on input "number" at bounding box center [327, 126] width 63 height 22
type input "**"
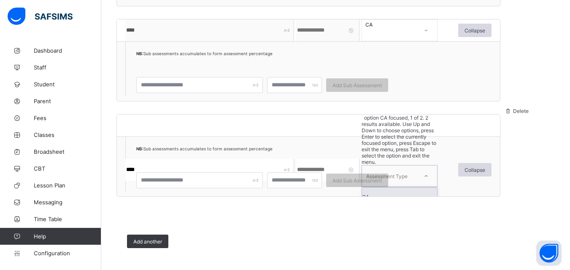
click at [424, 172] on icon at bounding box center [425, 176] width 5 height 8
click at [387, 188] on div "CA" at bounding box center [399, 197] width 75 height 19
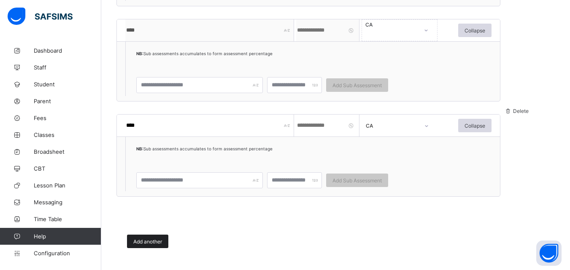
click at [151, 239] on span "Add another" at bounding box center [147, 242] width 29 height 6
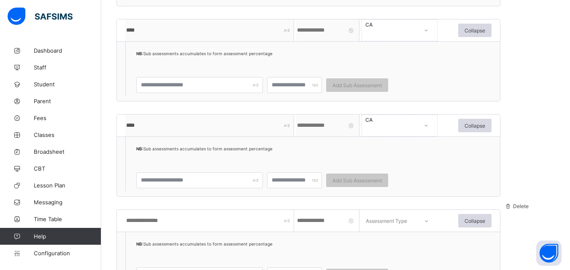
click at [168, 224] on input "text" at bounding box center [209, 221] width 169 height 22
type input "****"
click at [340, 217] on input "number" at bounding box center [327, 221] width 63 height 22
type input "**"
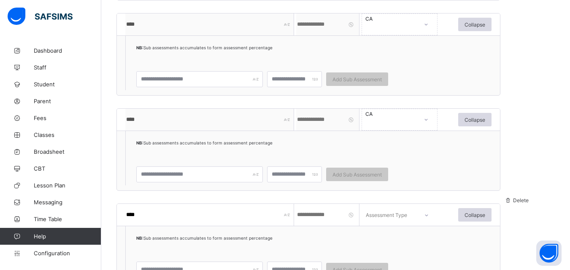
click at [400, 217] on div "Assessment Type" at bounding box center [386, 215] width 41 height 22
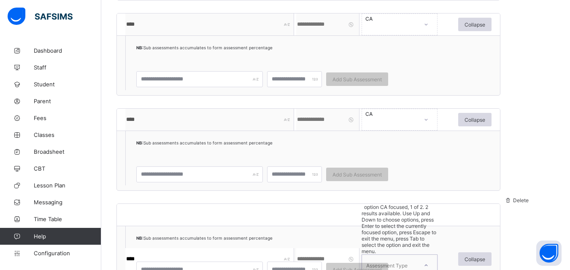
scroll to position [456, 0]
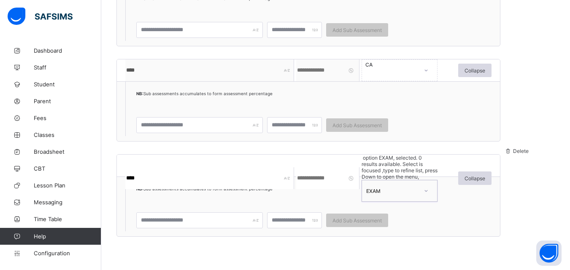
scroll to position [563, 0]
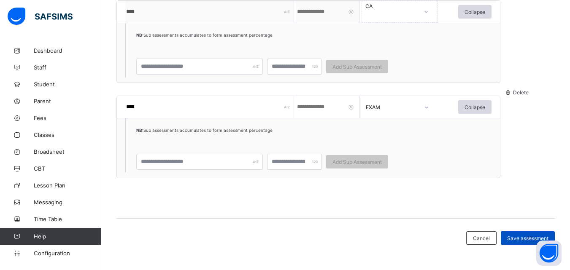
click at [514, 237] on span "Save assessment" at bounding box center [527, 238] width 41 height 6
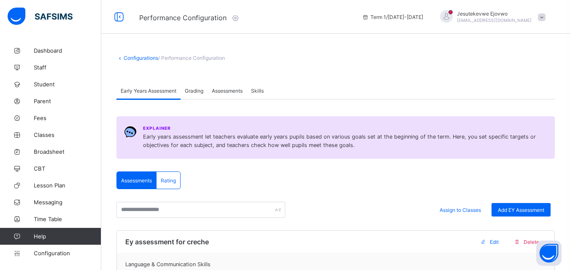
click at [227, 94] on div "Assessments" at bounding box center [226, 90] width 39 height 17
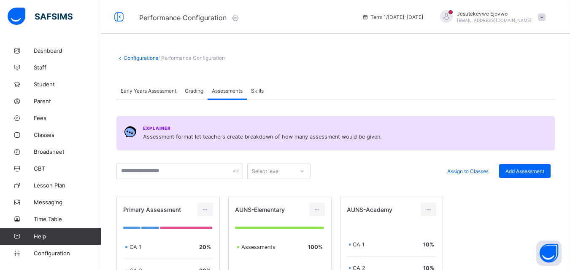
click at [232, 92] on span "Assessments" at bounding box center [227, 91] width 31 height 6
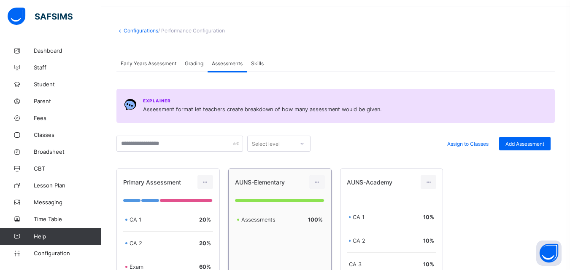
scroll to position [42, 0]
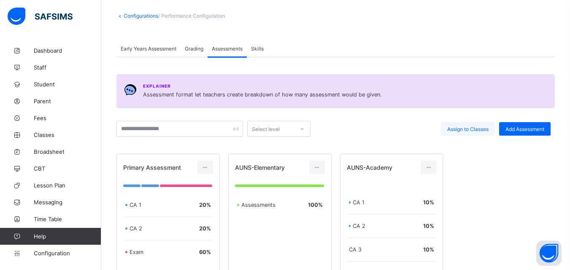
click at [475, 129] on span "Assign to Classes" at bounding box center [467, 129] width 41 height 6
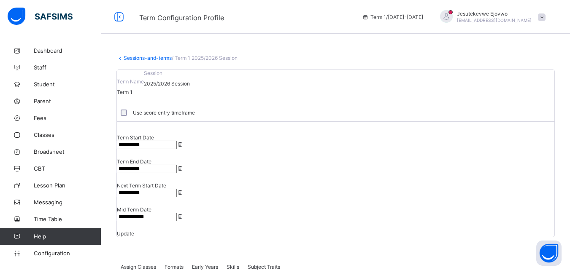
scroll to position [84, 0]
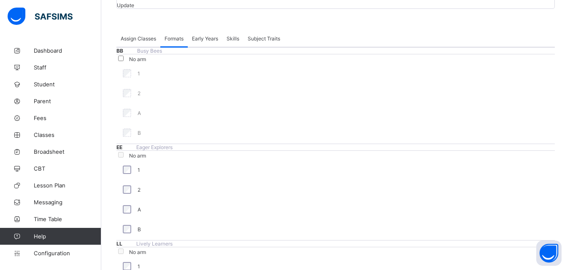
scroll to position [334, 0]
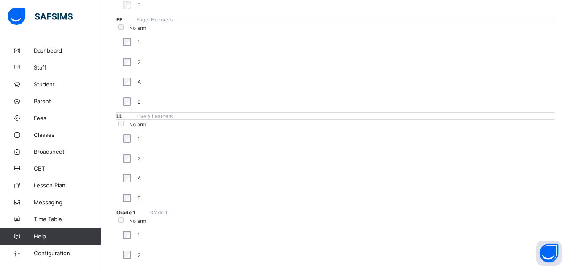
scroll to position [369, 0]
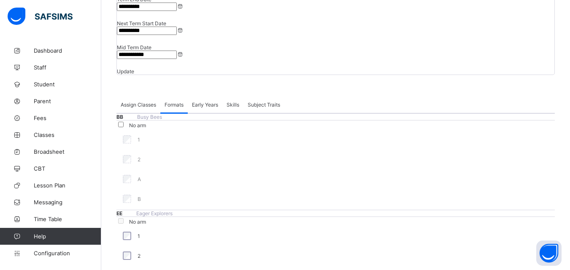
scroll to position [177, 0]
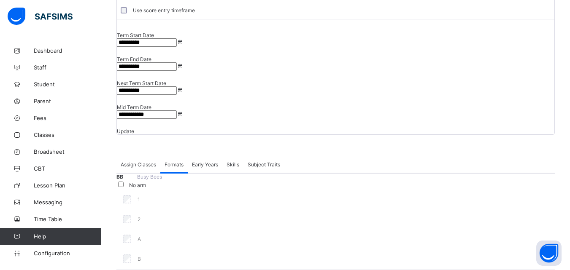
scroll to position [127, 0]
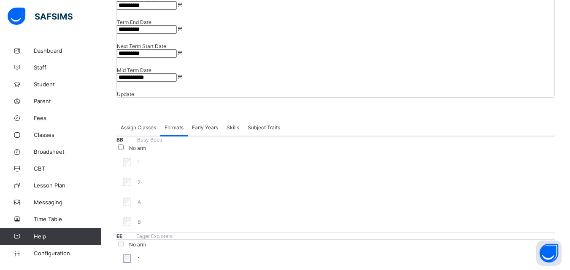
scroll to position [125, 0]
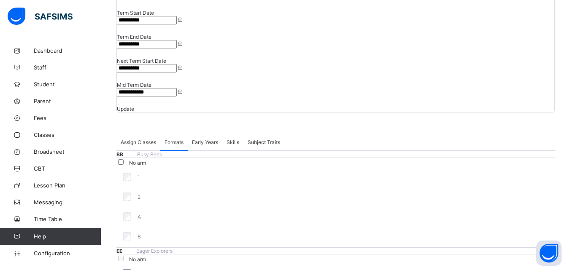
click at [45, 256] on span "Configuration" at bounding box center [67, 253] width 67 height 7
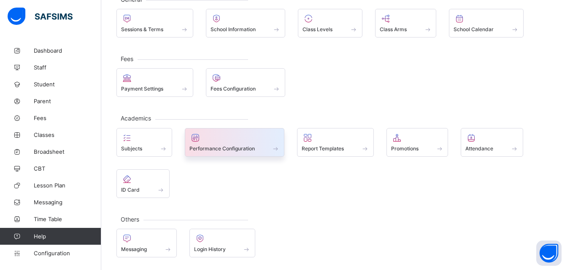
click at [218, 139] on div at bounding box center [234, 138] width 91 height 10
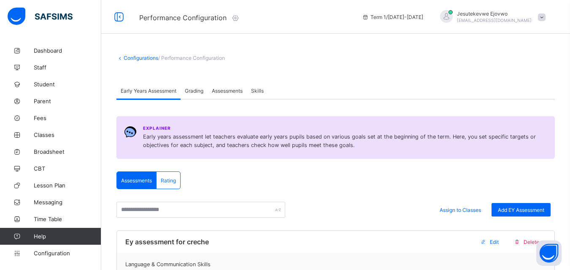
click at [238, 93] on span "Assessments" at bounding box center [227, 91] width 31 height 6
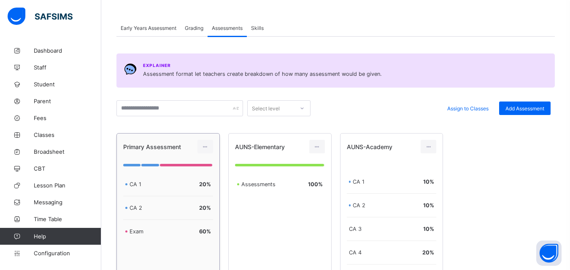
scroll to position [84, 0]
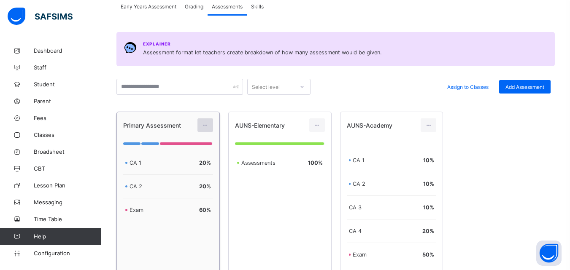
click at [205, 125] on icon at bounding box center [205, 125] width 7 height 6
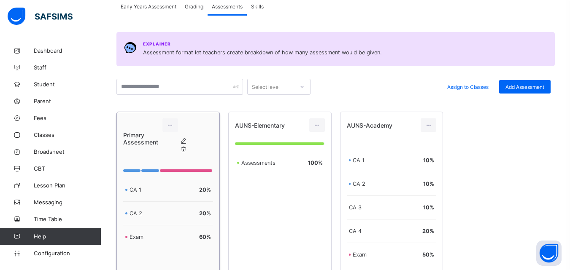
click at [192, 154] on div "Delete Assessment" at bounding box center [192, 149] width 0 height 8
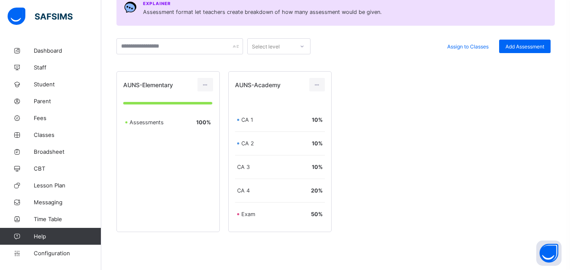
scroll to position [68, 0]
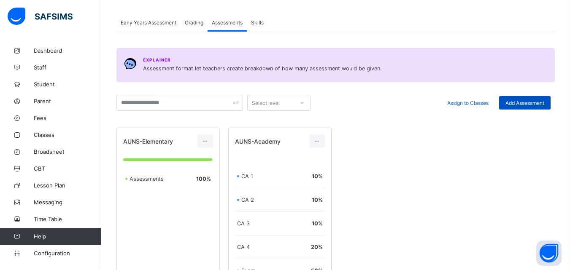
click at [518, 100] on span "Add Assessment" at bounding box center [524, 103] width 39 height 6
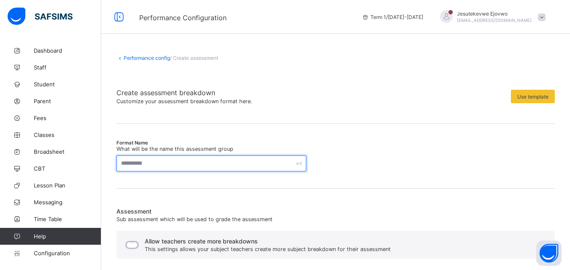
click at [229, 163] on input "text" at bounding box center [211, 164] width 190 height 16
type input "**********"
